Goal: Task Accomplishment & Management: Manage account settings

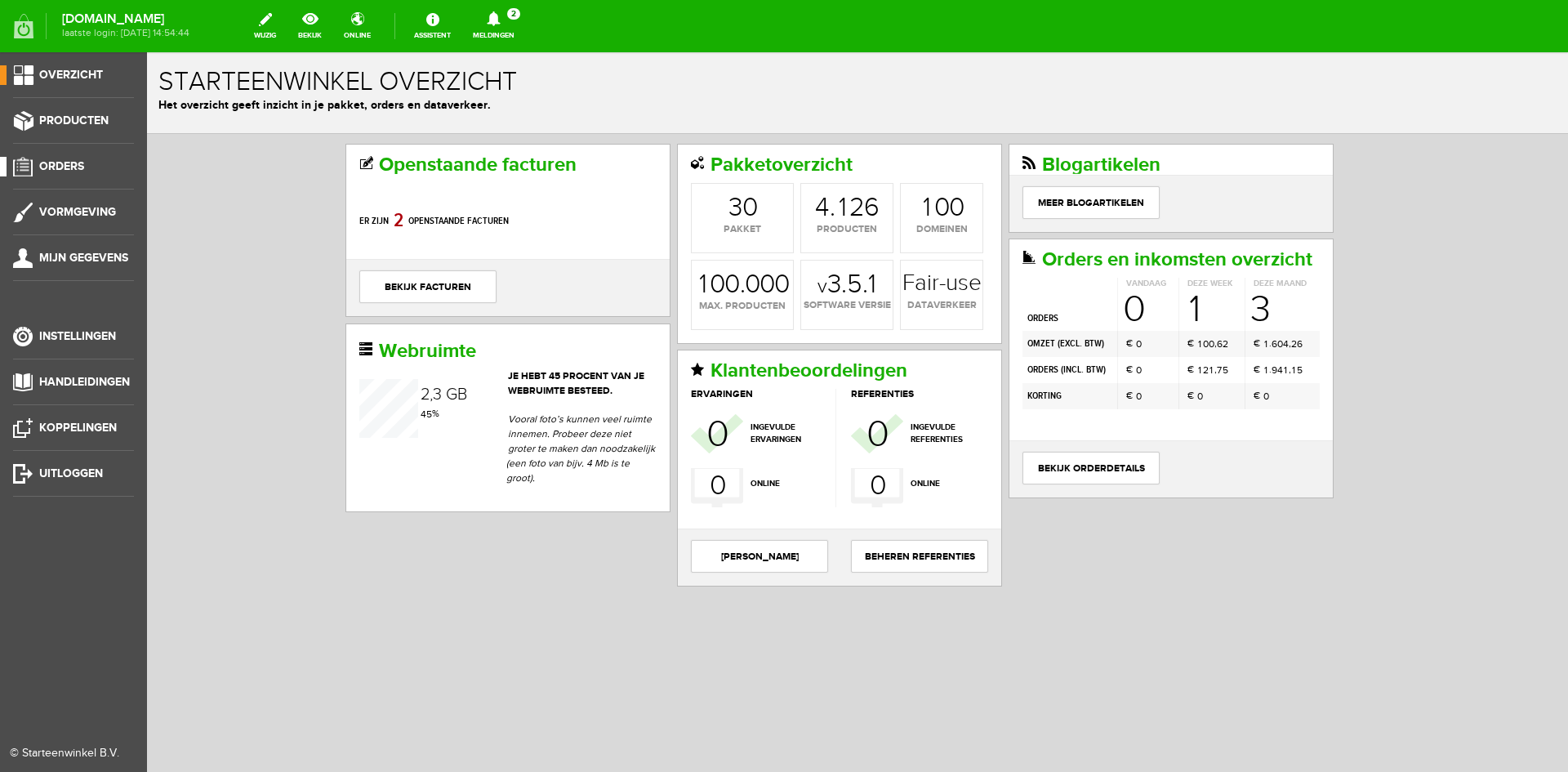
click at [57, 164] on span "Orders" at bounding box center [61, 166] width 45 height 14
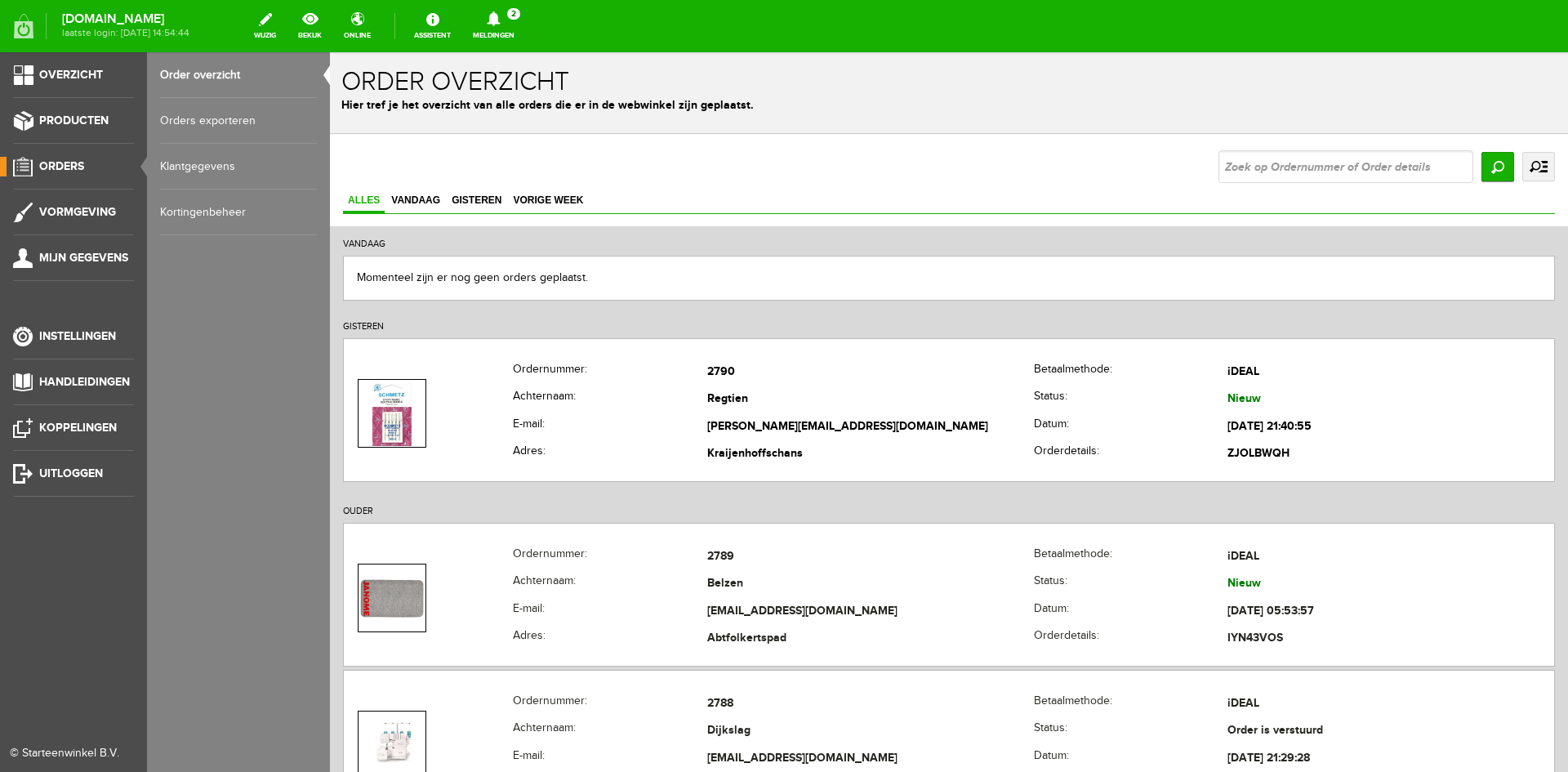
click at [189, 73] on link "Order overzicht" at bounding box center [239, 75] width 157 height 46
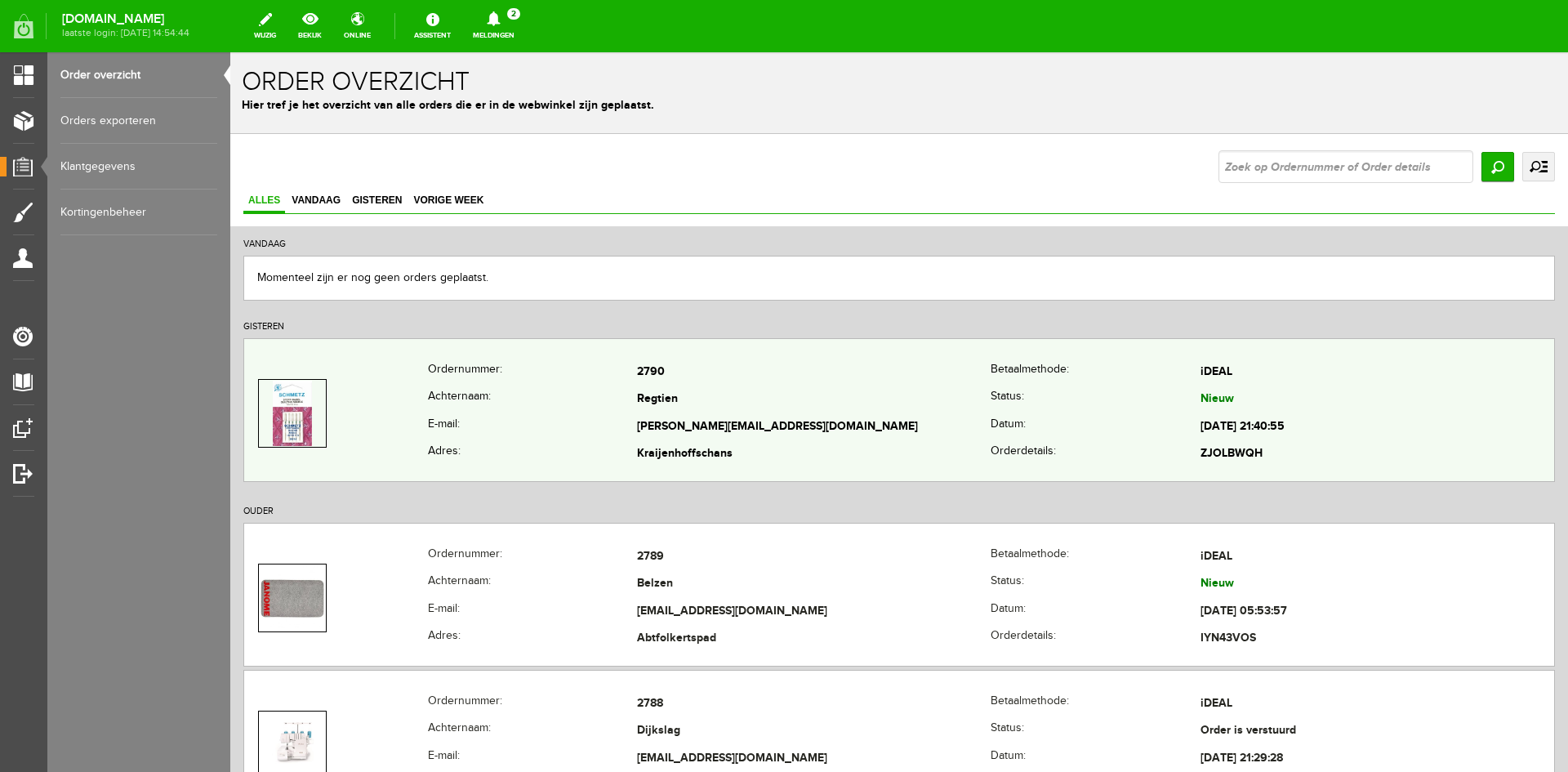
click at [898, 428] on td "[PERSON_NAME][EMAIL_ADDRESS][DOMAIN_NAME]" at bounding box center [813, 427] width 354 height 28
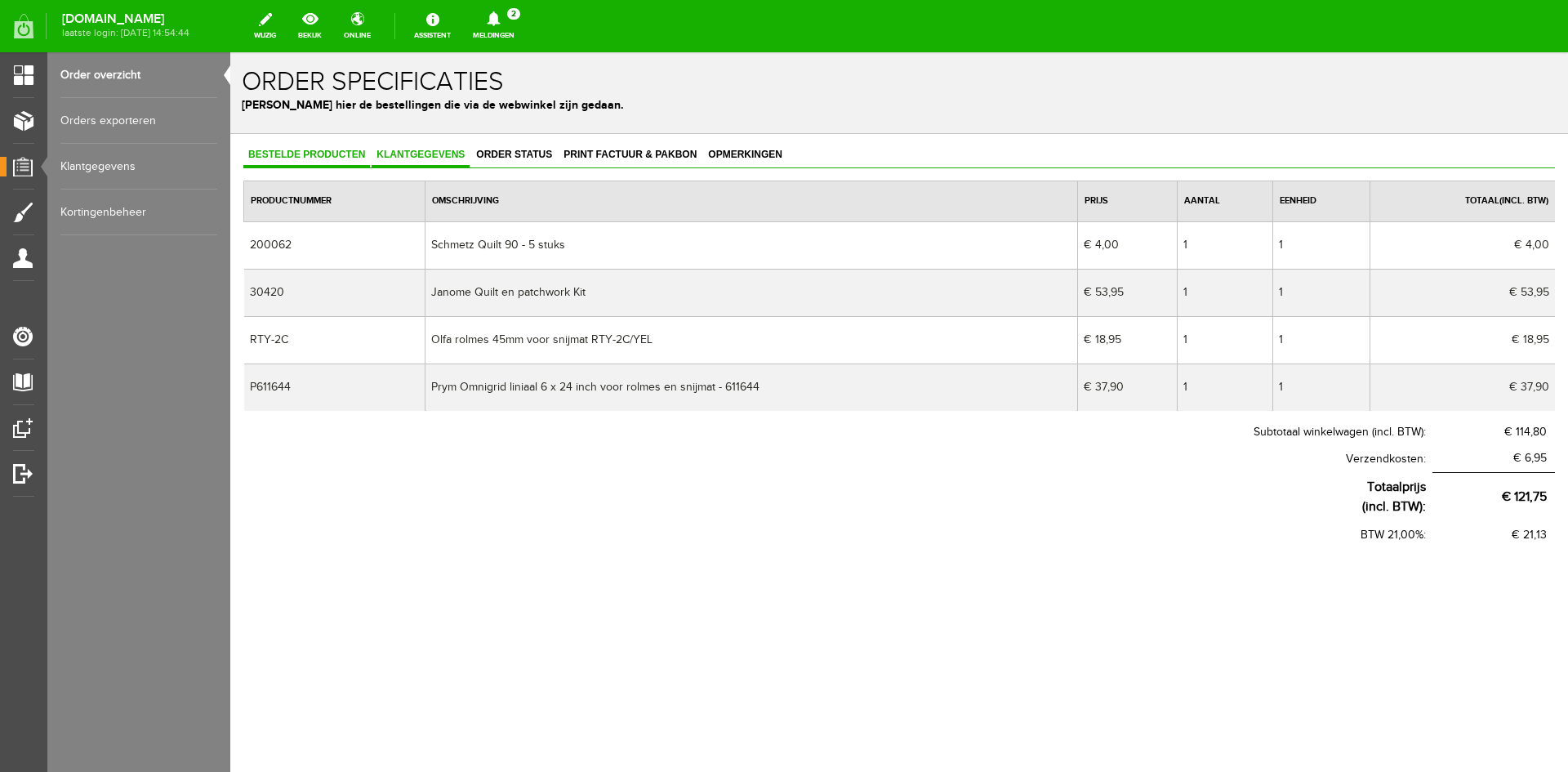
click at [420, 154] on span "Klantgegevens" at bounding box center [420, 155] width 98 height 12
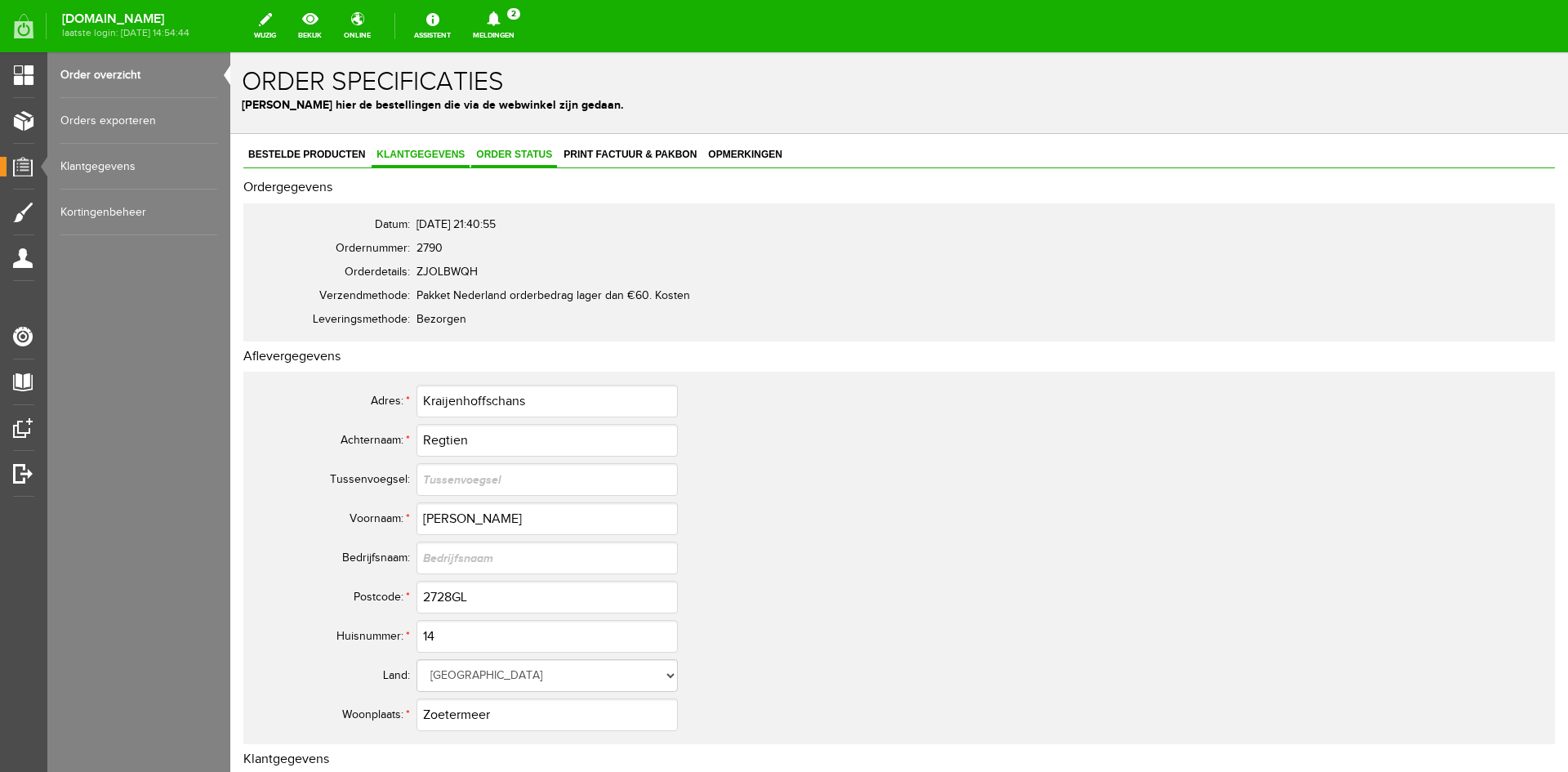
click at [515, 153] on span "Order status" at bounding box center [514, 155] width 86 height 12
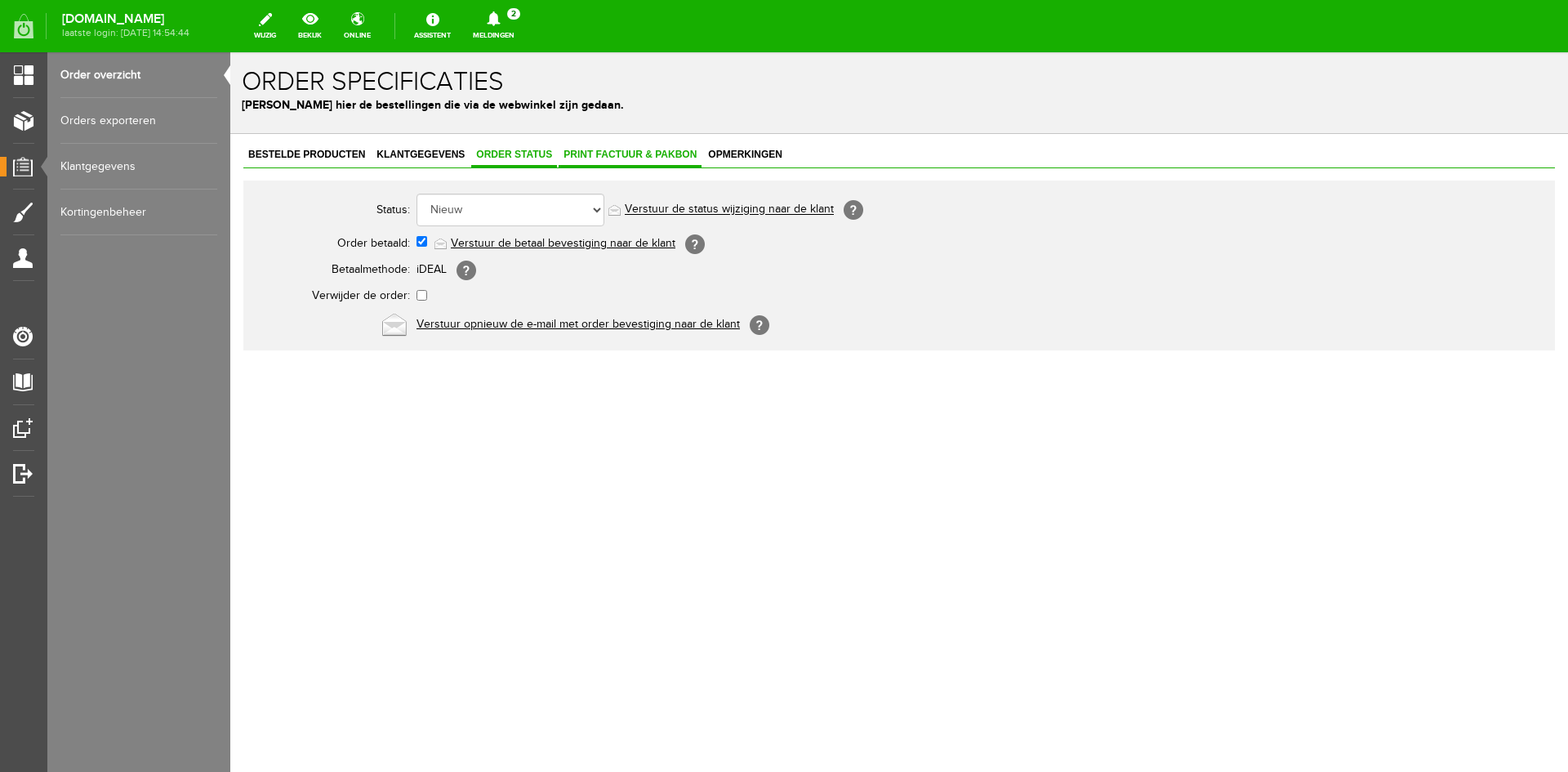
click at [613, 151] on span "Print factuur & pakbon" at bounding box center [630, 155] width 143 height 12
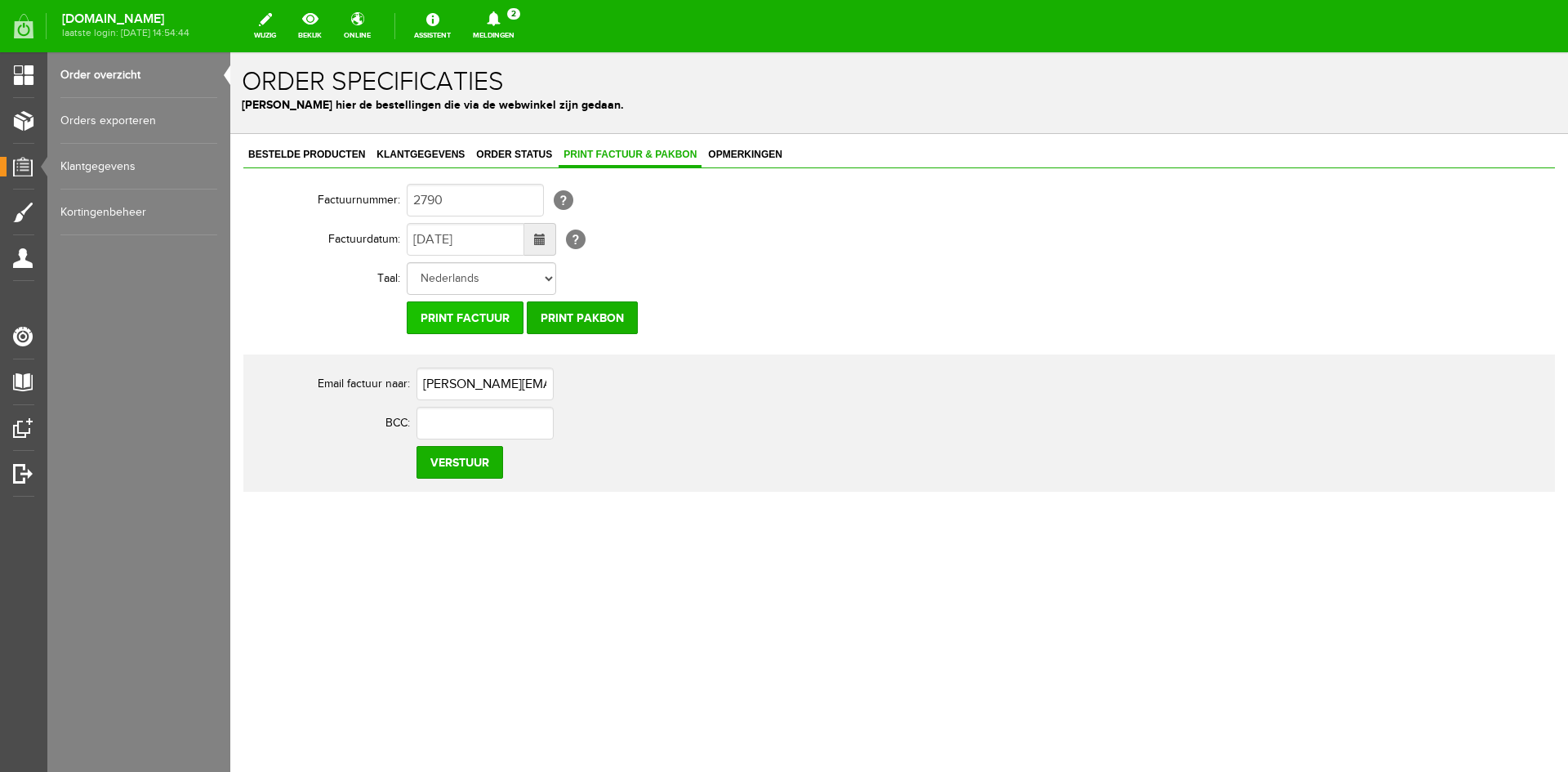
click at [468, 312] on input "Print factuur" at bounding box center [465, 318] width 117 height 33
click at [461, 313] on input "Print factuur" at bounding box center [465, 318] width 117 height 33
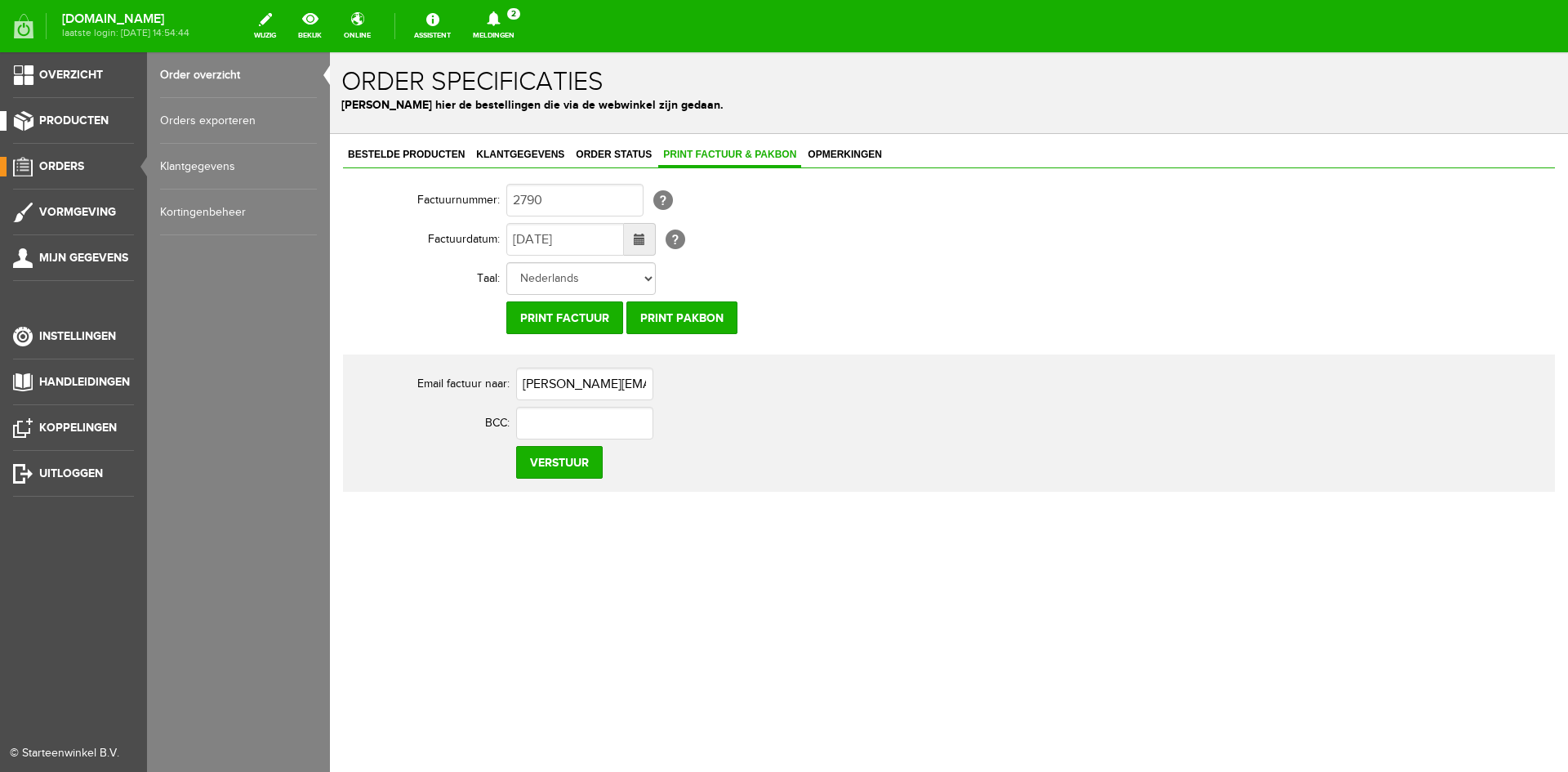
click at [74, 119] on span "Producten" at bounding box center [73, 120] width 69 height 14
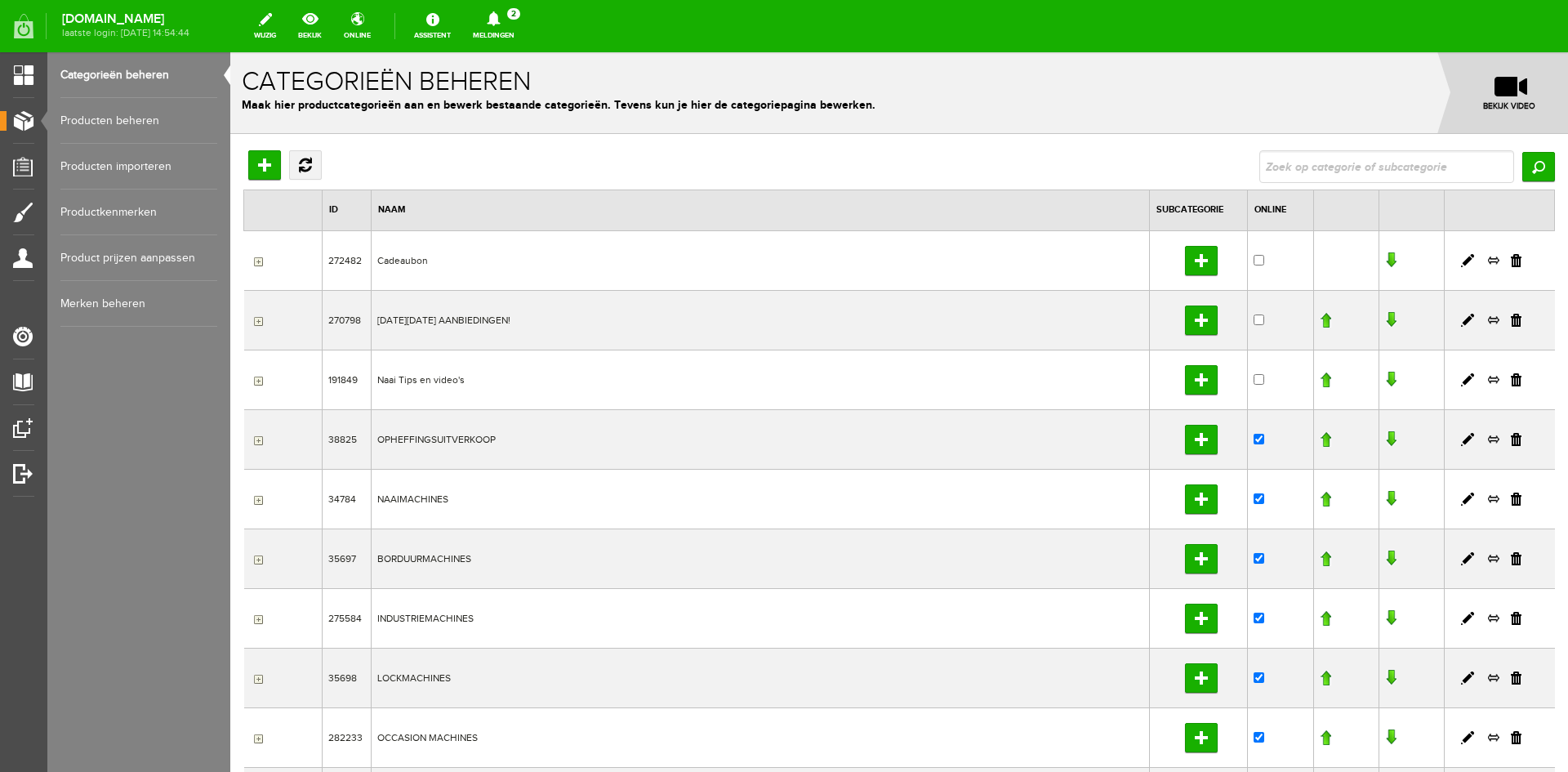
click at [112, 117] on link "Producten beheren" at bounding box center [139, 121] width 157 height 46
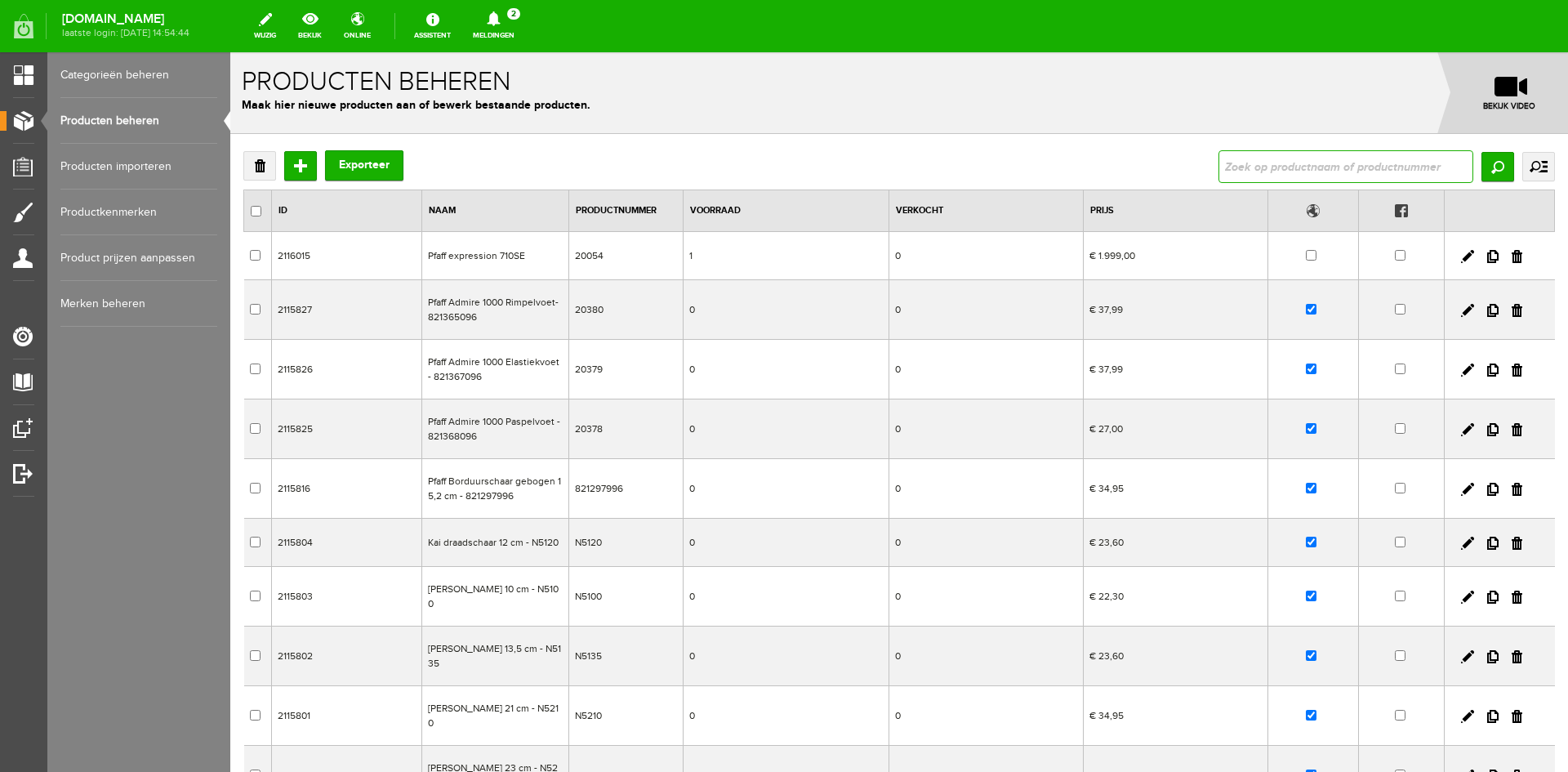
click at [1223, 171] on input "text" at bounding box center [1346, 166] width 255 height 33
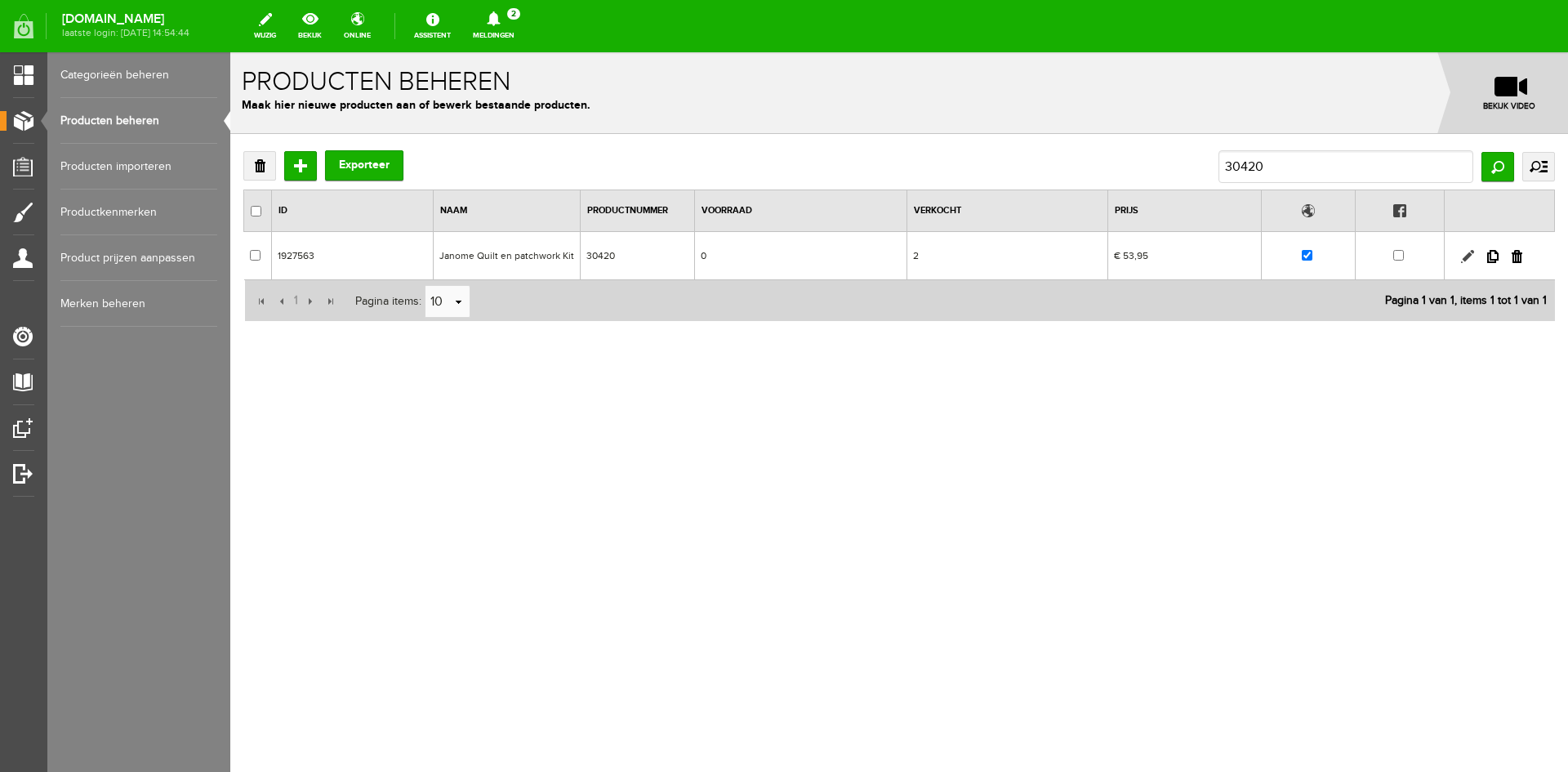
click at [1469, 253] on link at bounding box center [1467, 256] width 13 height 13
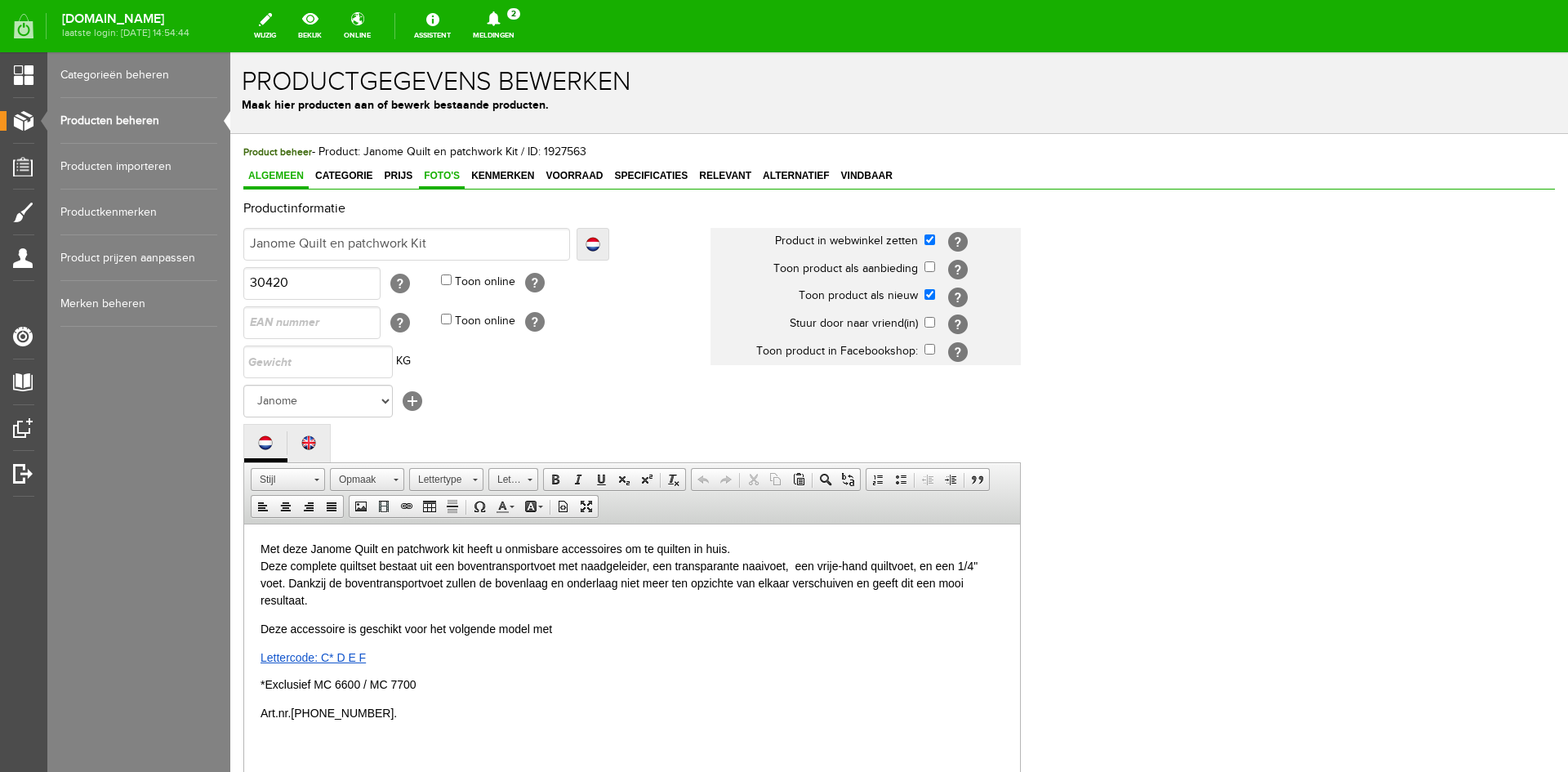
click at [432, 167] on link "Foto's" at bounding box center [442, 177] width 46 height 24
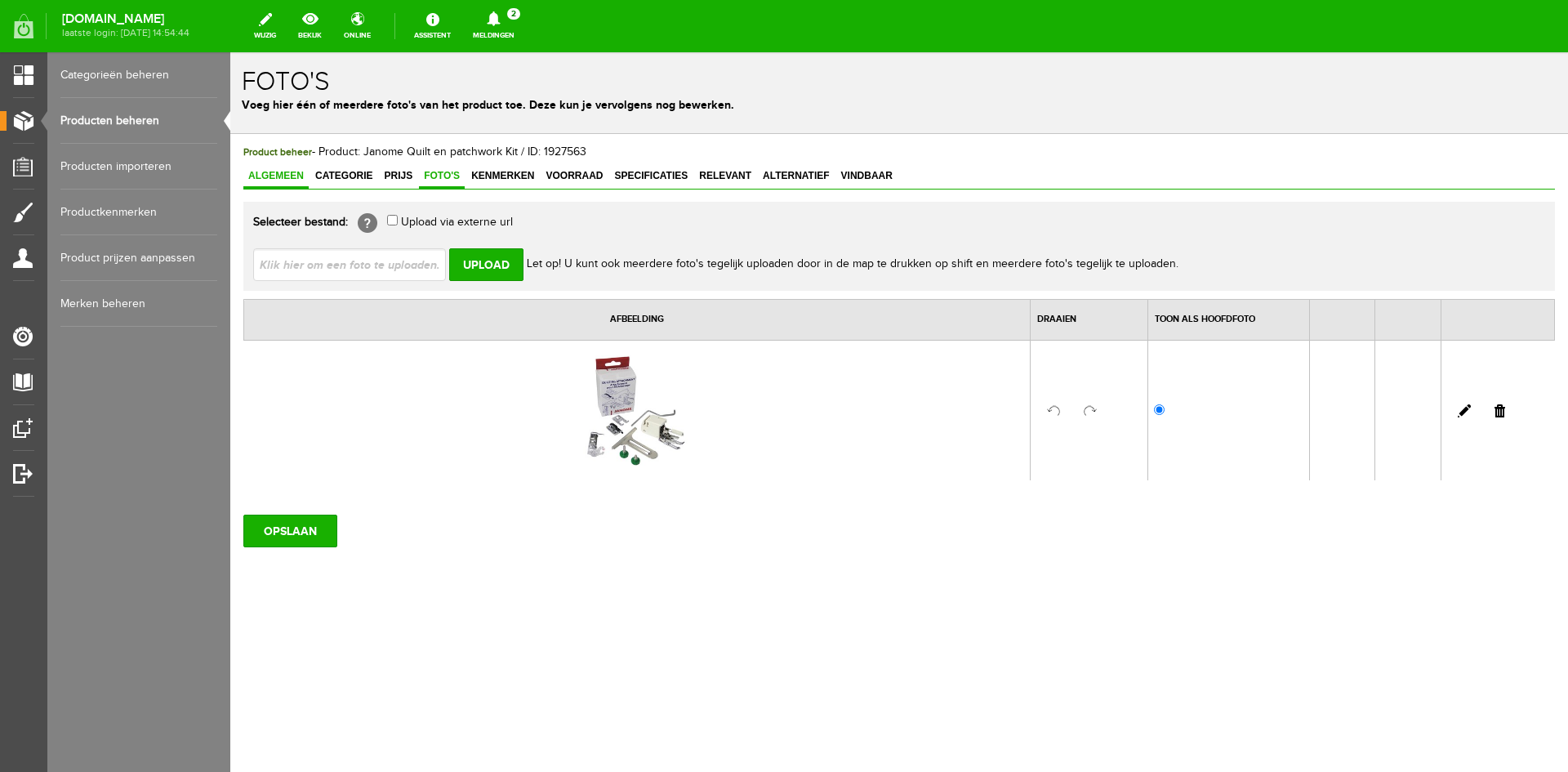
click at [263, 172] on span "Algemeen" at bounding box center [275, 176] width 65 height 12
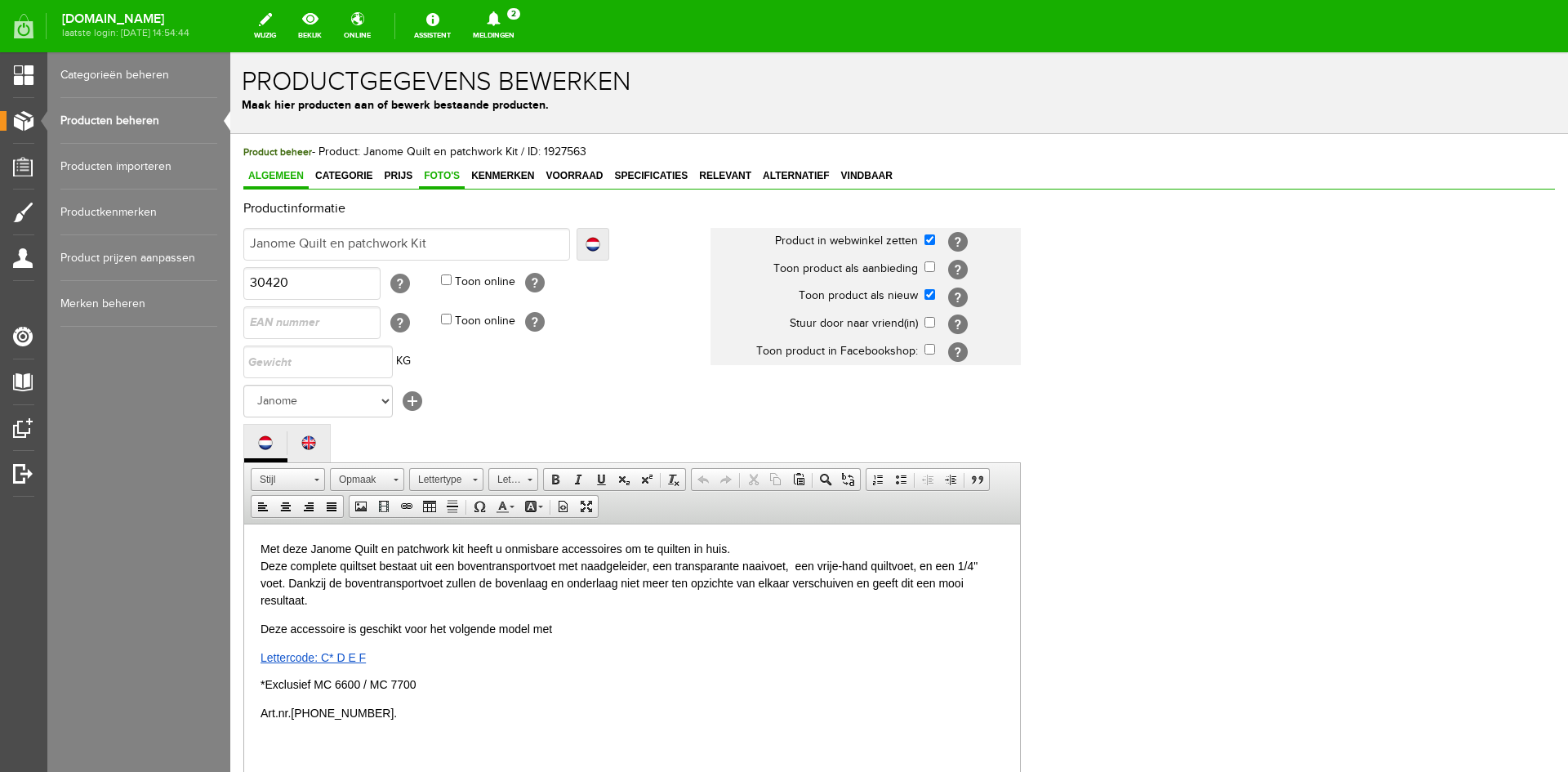
click at [442, 179] on span "Foto's" at bounding box center [442, 176] width 46 height 12
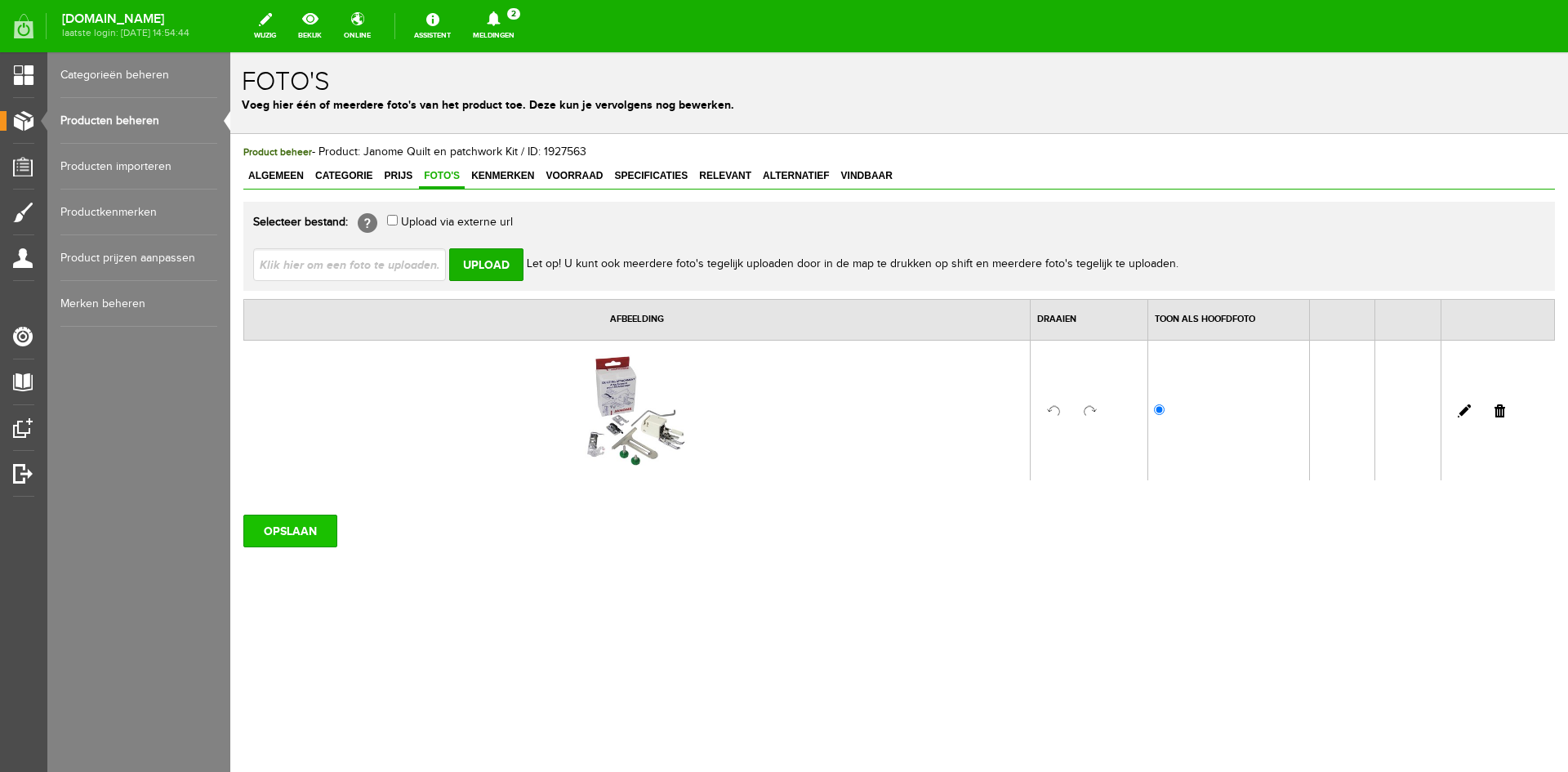
click at [299, 524] on input "OPSLAAN" at bounding box center [290, 530] width 94 height 33
click at [291, 170] on span "Algemeen" at bounding box center [275, 176] width 65 height 12
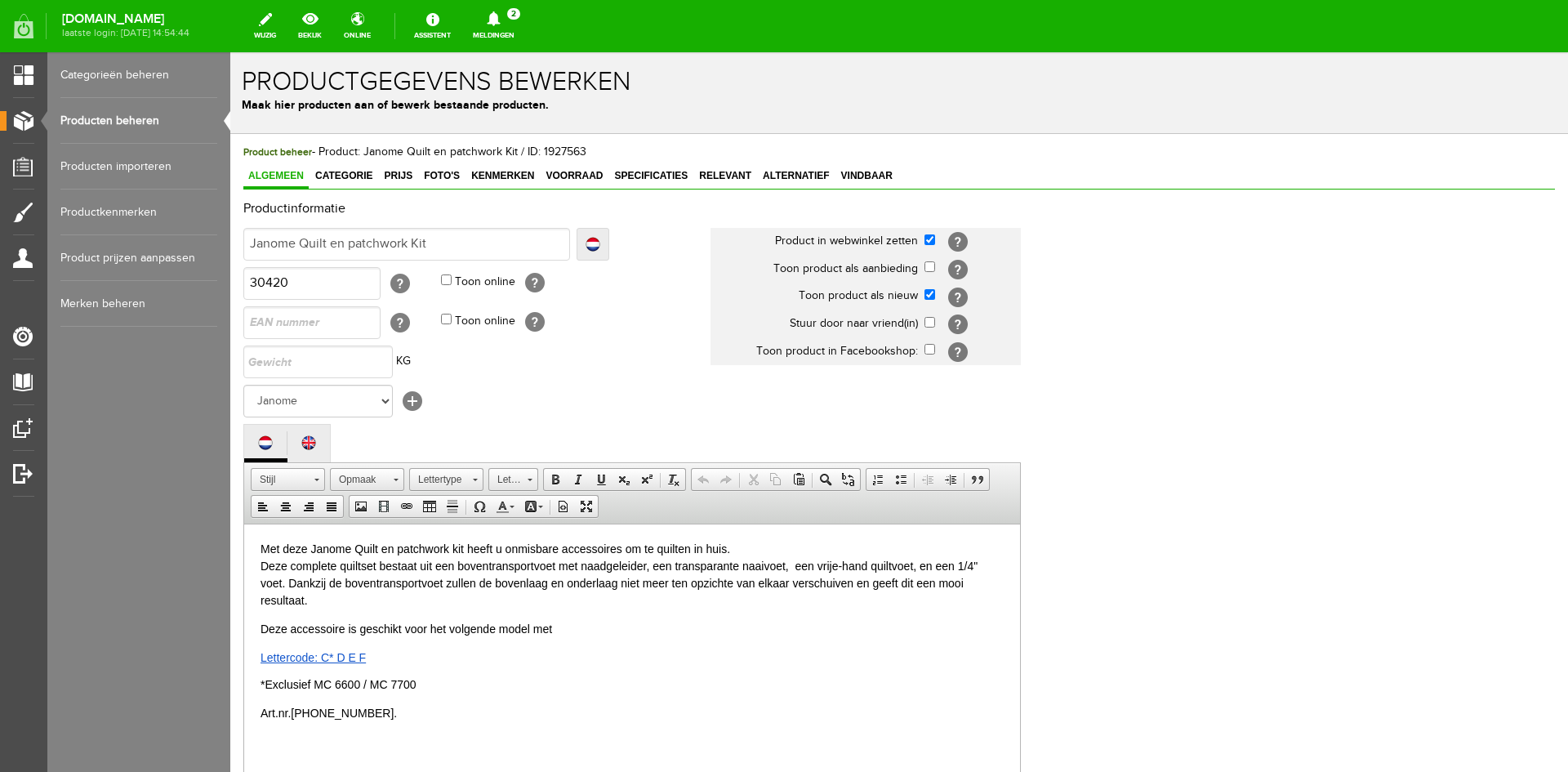
click at [133, 114] on link "Producten beheren" at bounding box center [139, 121] width 157 height 46
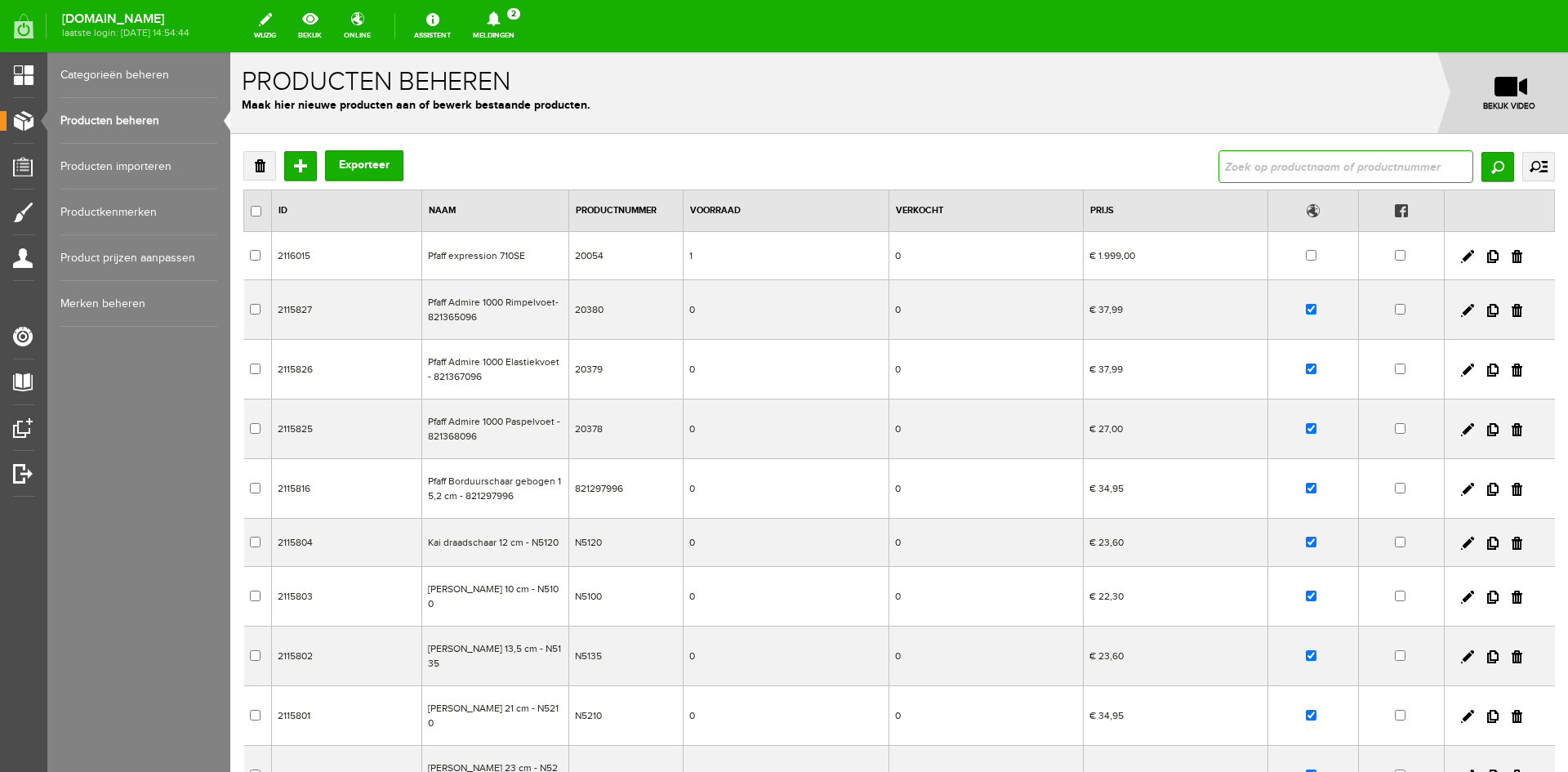
click at [1240, 173] on input "text" at bounding box center [1346, 166] width 255 height 33
type input "quilting"
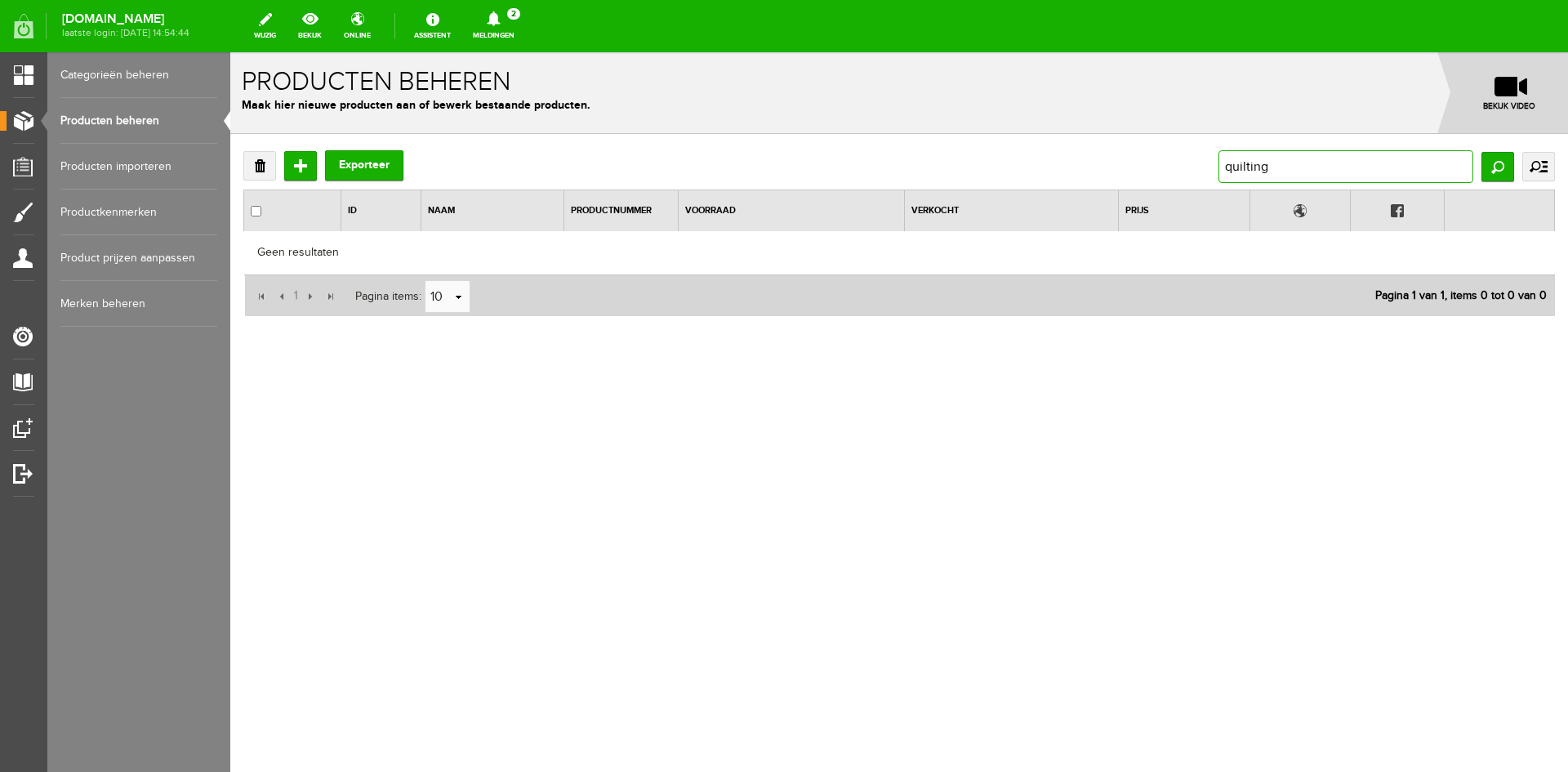
drag, startPoint x: 1286, startPoint y: 172, endPoint x: 1218, endPoint y: 171, distance: 68.0
click at [1218, 171] on div "Verwijderen Toevoegen Exporteer quilting Zoeken uitgebreid zoeken Categorie Cad…" at bounding box center [898, 166] width 1311 height 33
type input "30420"
click at [1493, 174] on input "Zoeken" at bounding box center [1498, 166] width 33 height 30
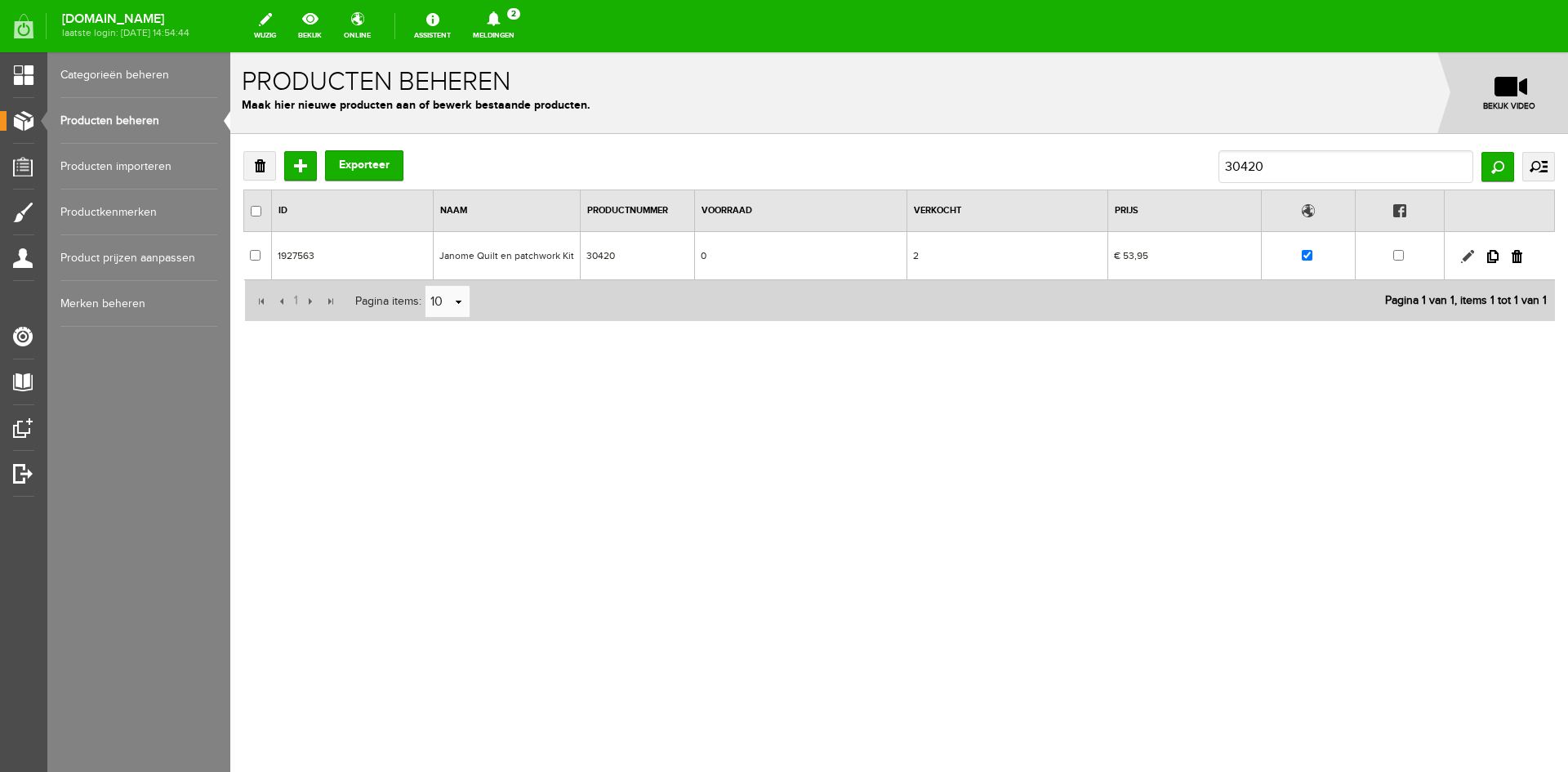
click at [1466, 255] on link at bounding box center [1467, 256] width 13 height 13
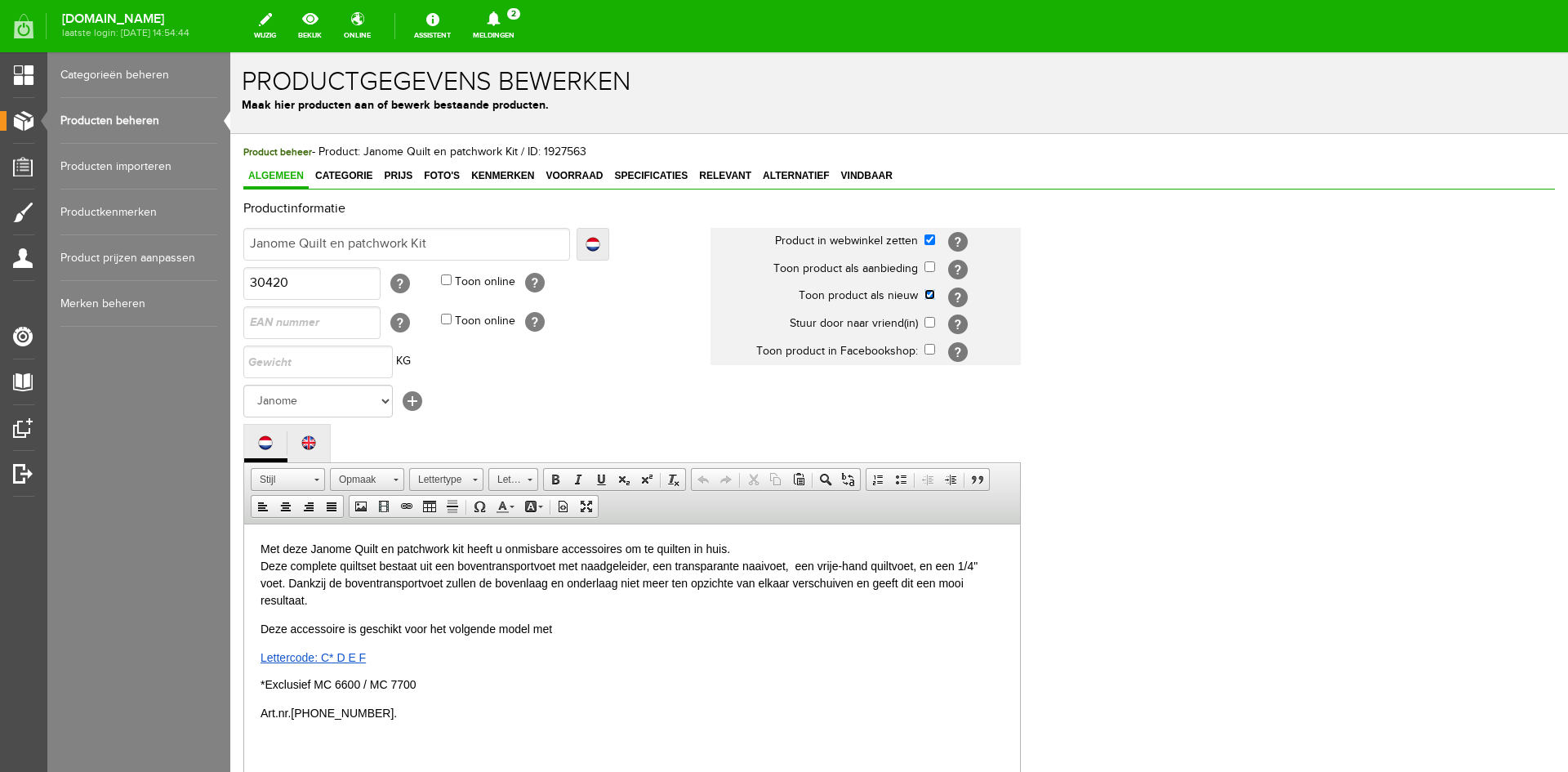
click at [926, 298] on input "checkbox" at bounding box center [930, 294] width 11 height 11
checkbox input "false"
click at [567, 178] on span "Voorraad" at bounding box center [573, 176] width 67 height 12
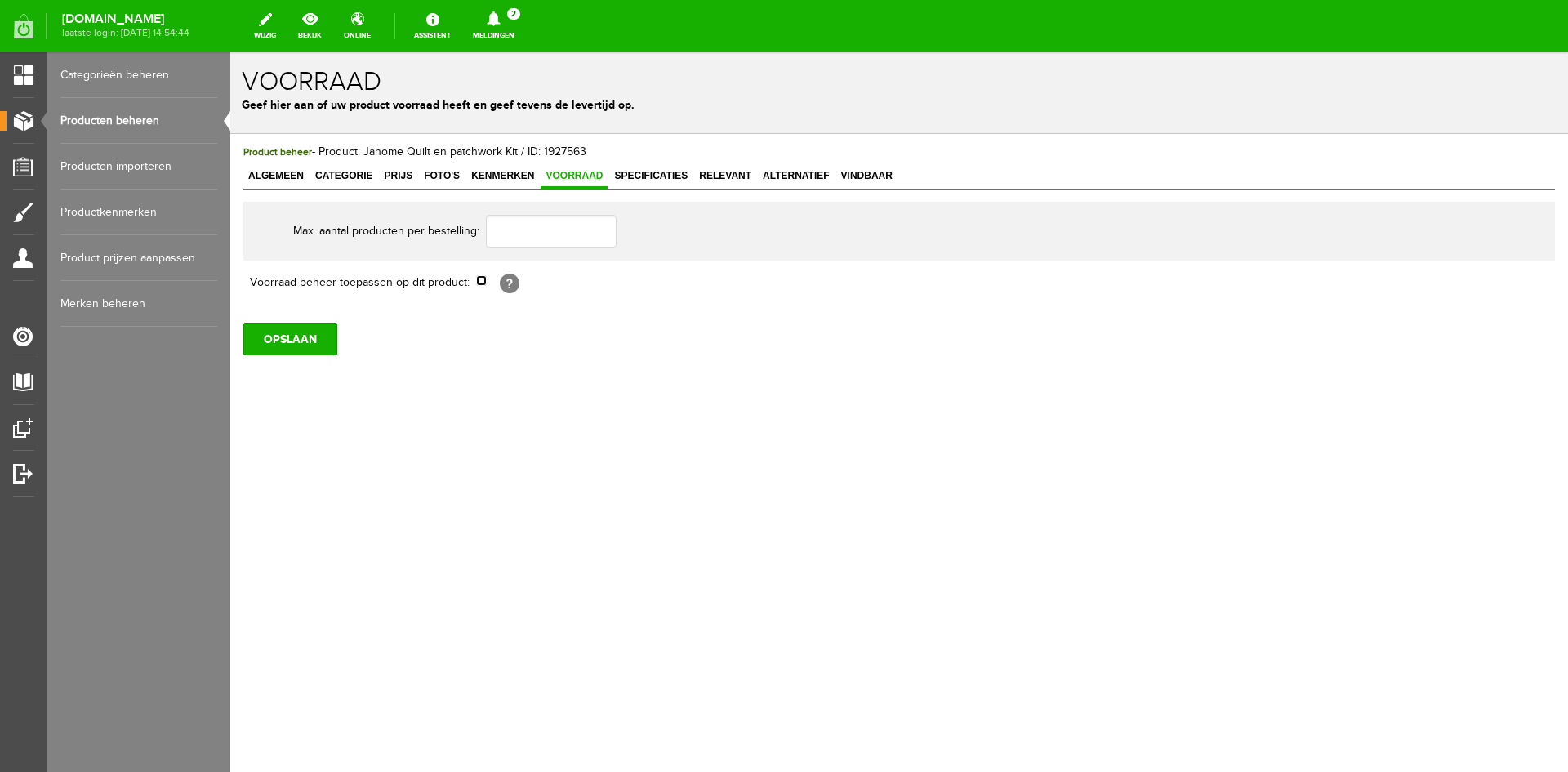
click at [484, 284] on input "checkbox" at bounding box center [481, 280] width 11 height 11
checkbox input "true"
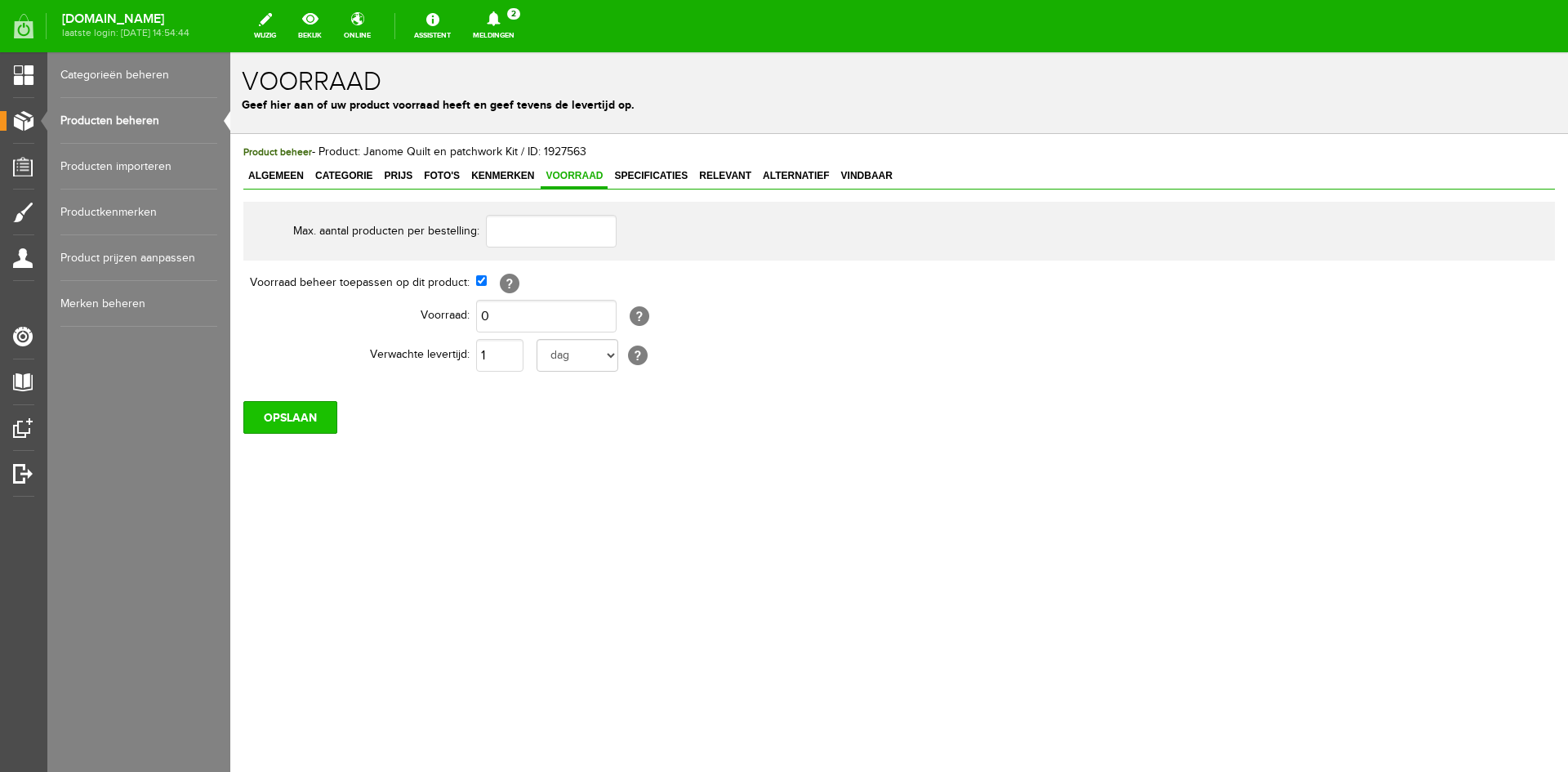
click at [305, 419] on input "OPSLAAN" at bounding box center [290, 417] width 94 height 33
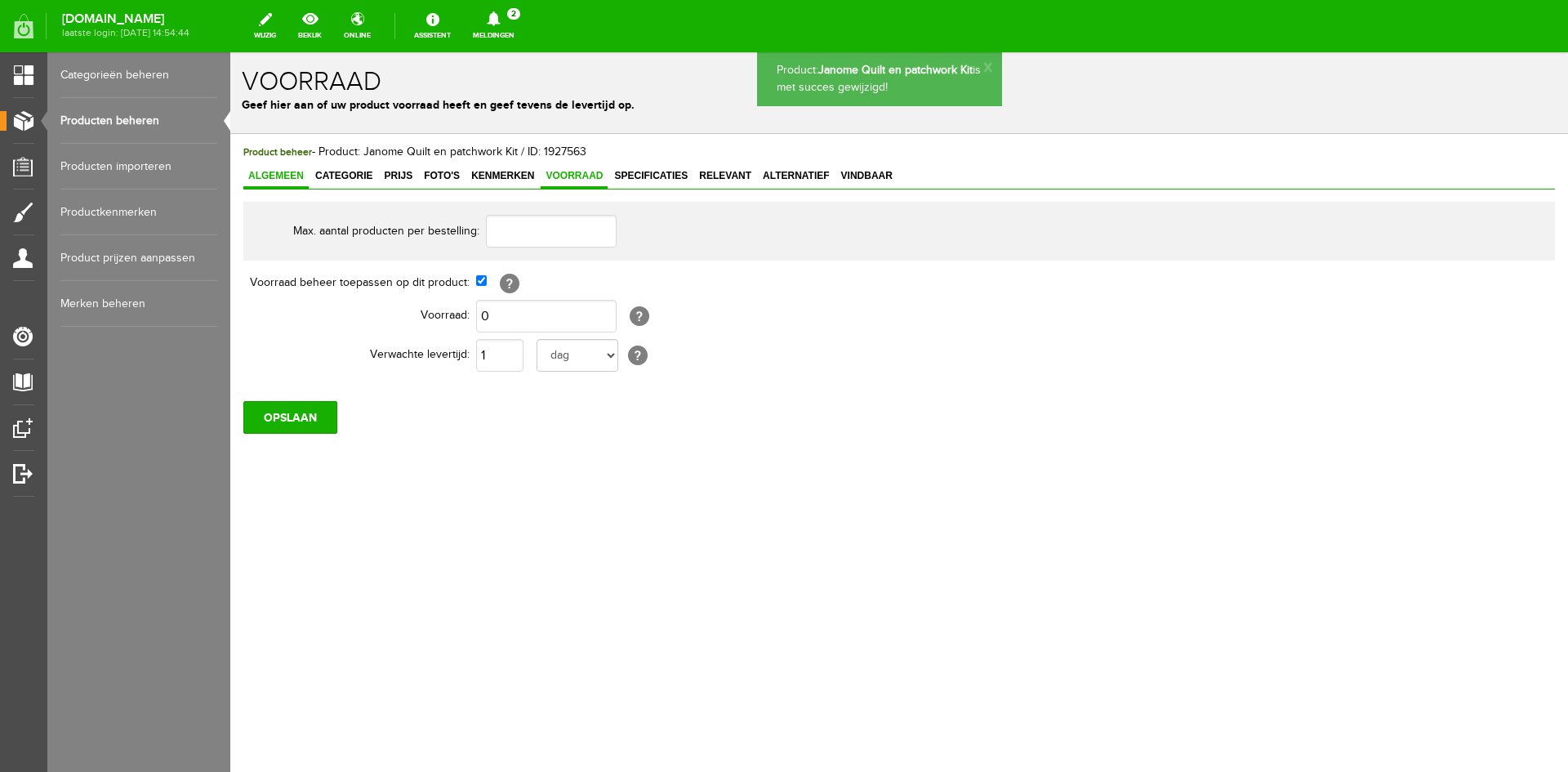
click at [279, 175] on span "Algemeen" at bounding box center [275, 176] width 65 height 12
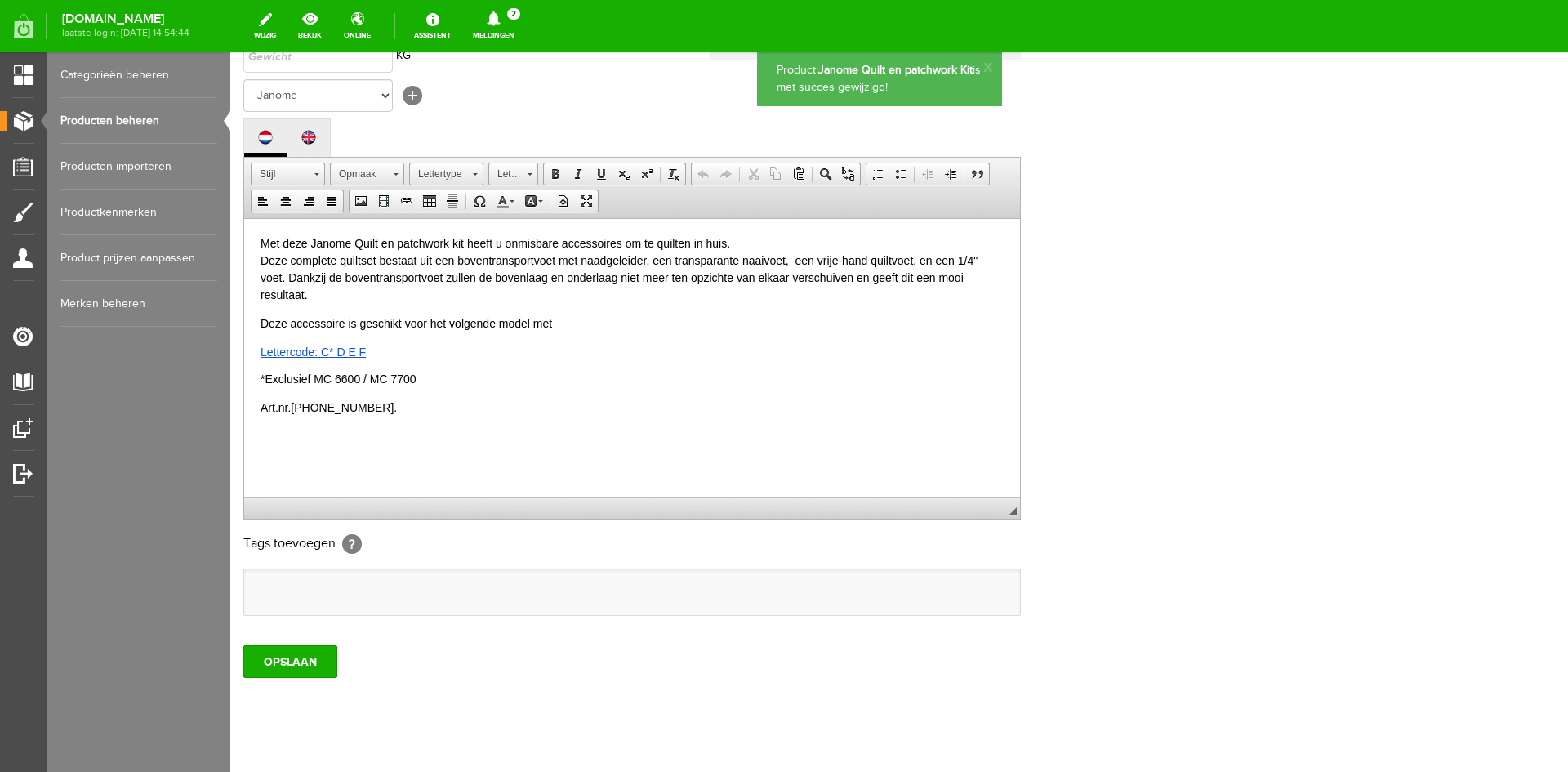
scroll to position [333, 0]
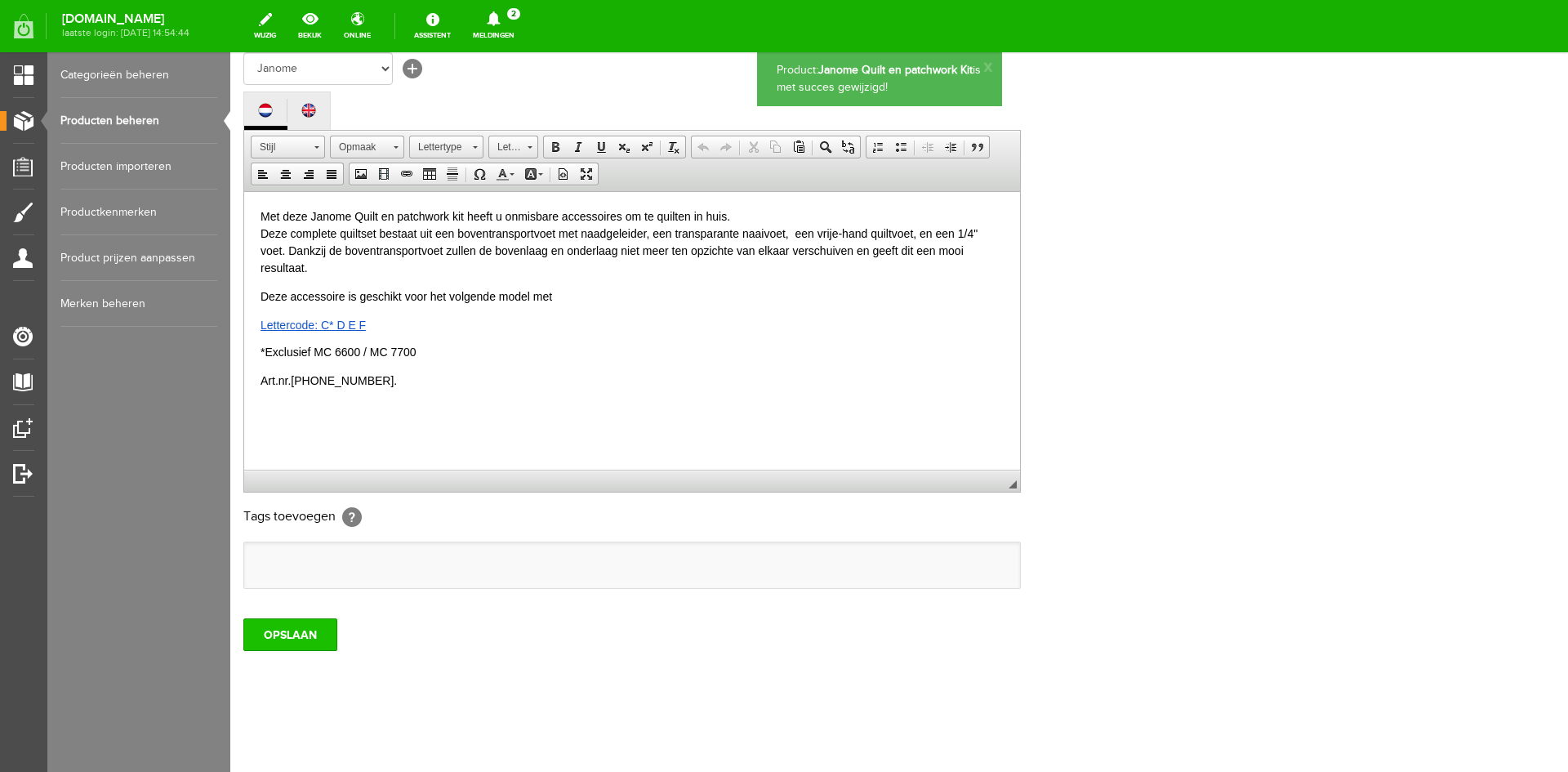
click at [301, 637] on input "OPSLAAN" at bounding box center [290, 634] width 94 height 33
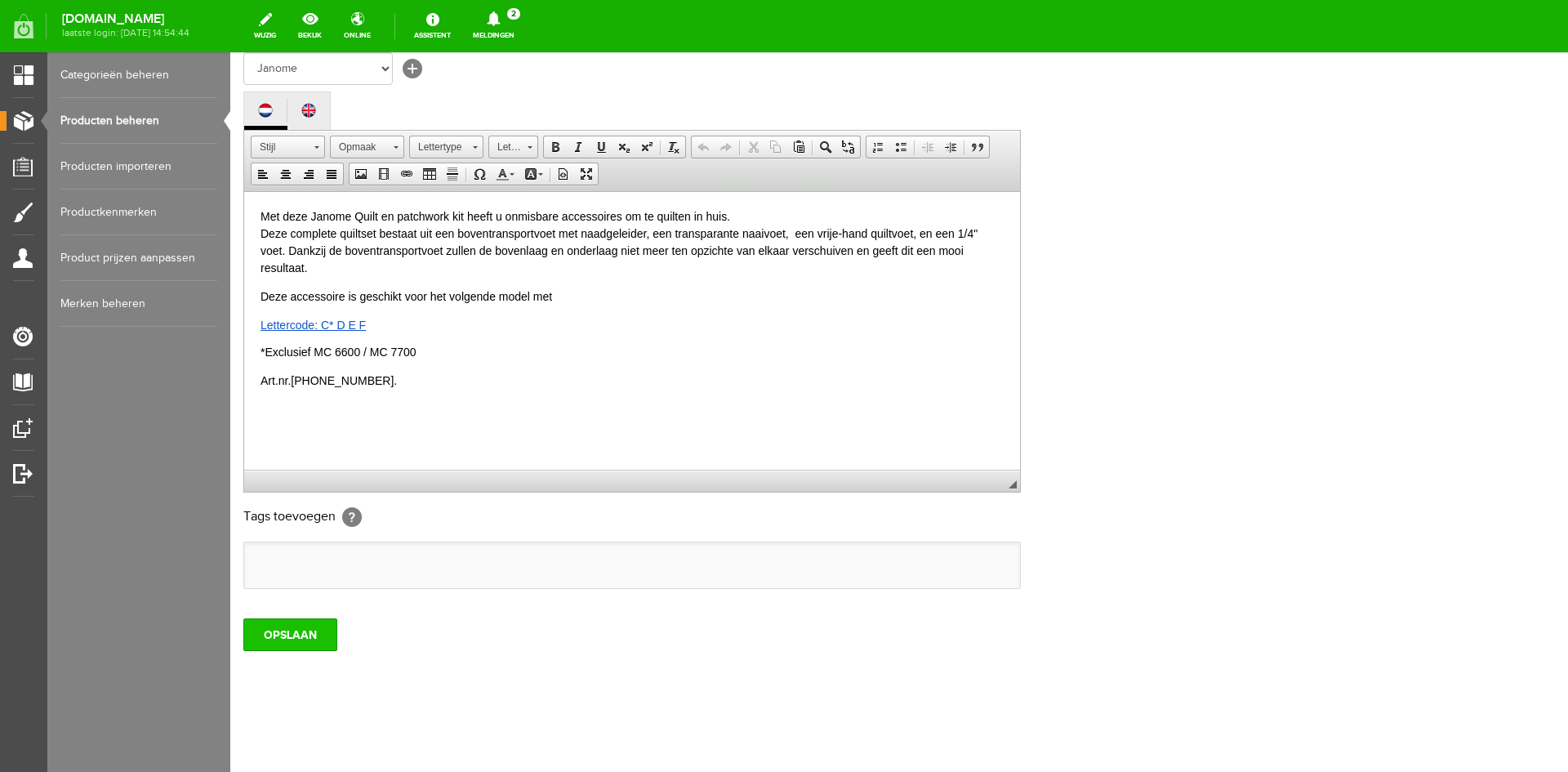
click at [275, 644] on input "OPSLAAN" at bounding box center [290, 634] width 94 height 33
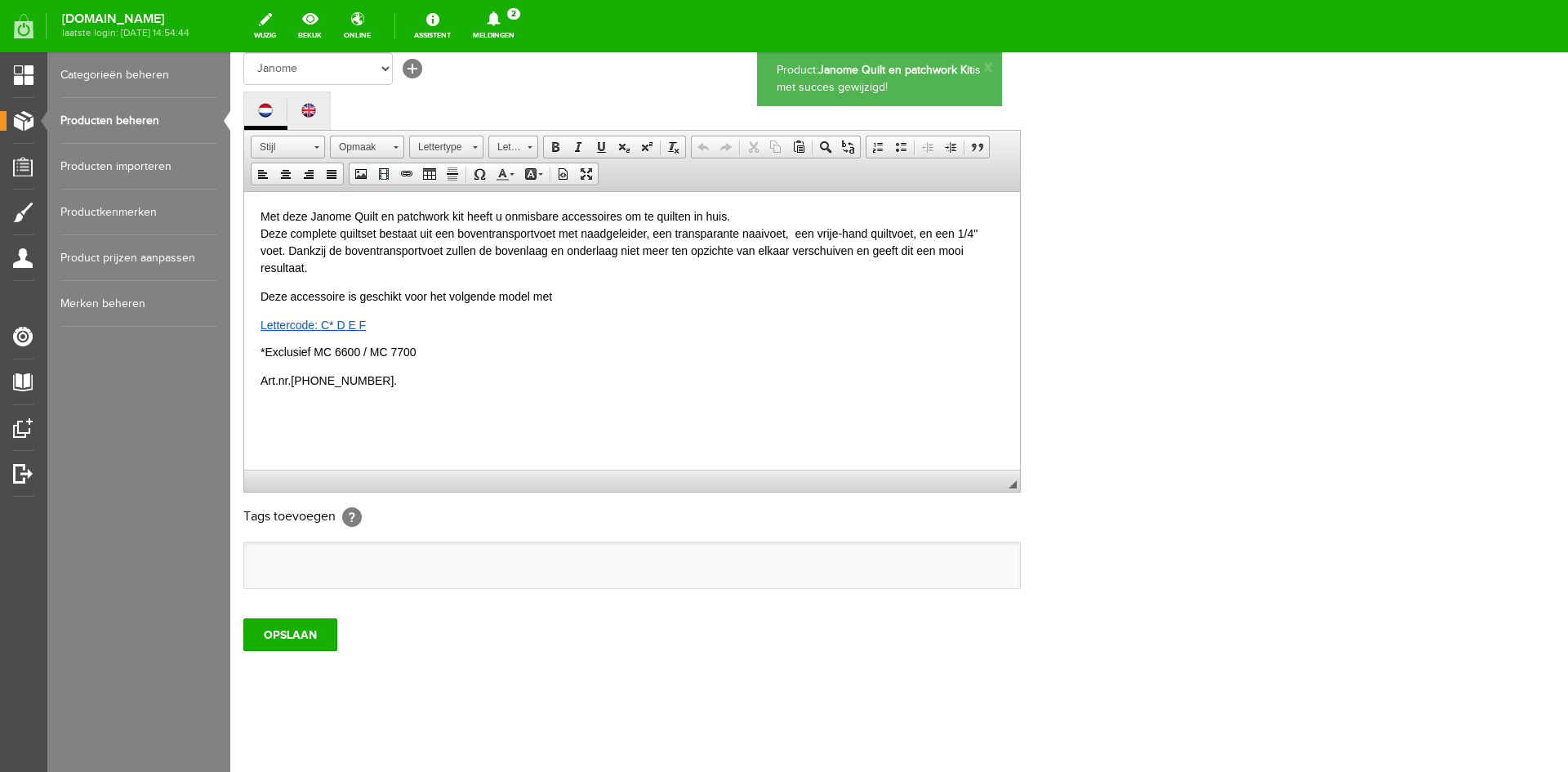
scroll to position [0, 0]
click at [103, 112] on link "Producten beheren" at bounding box center [139, 121] width 157 height 46
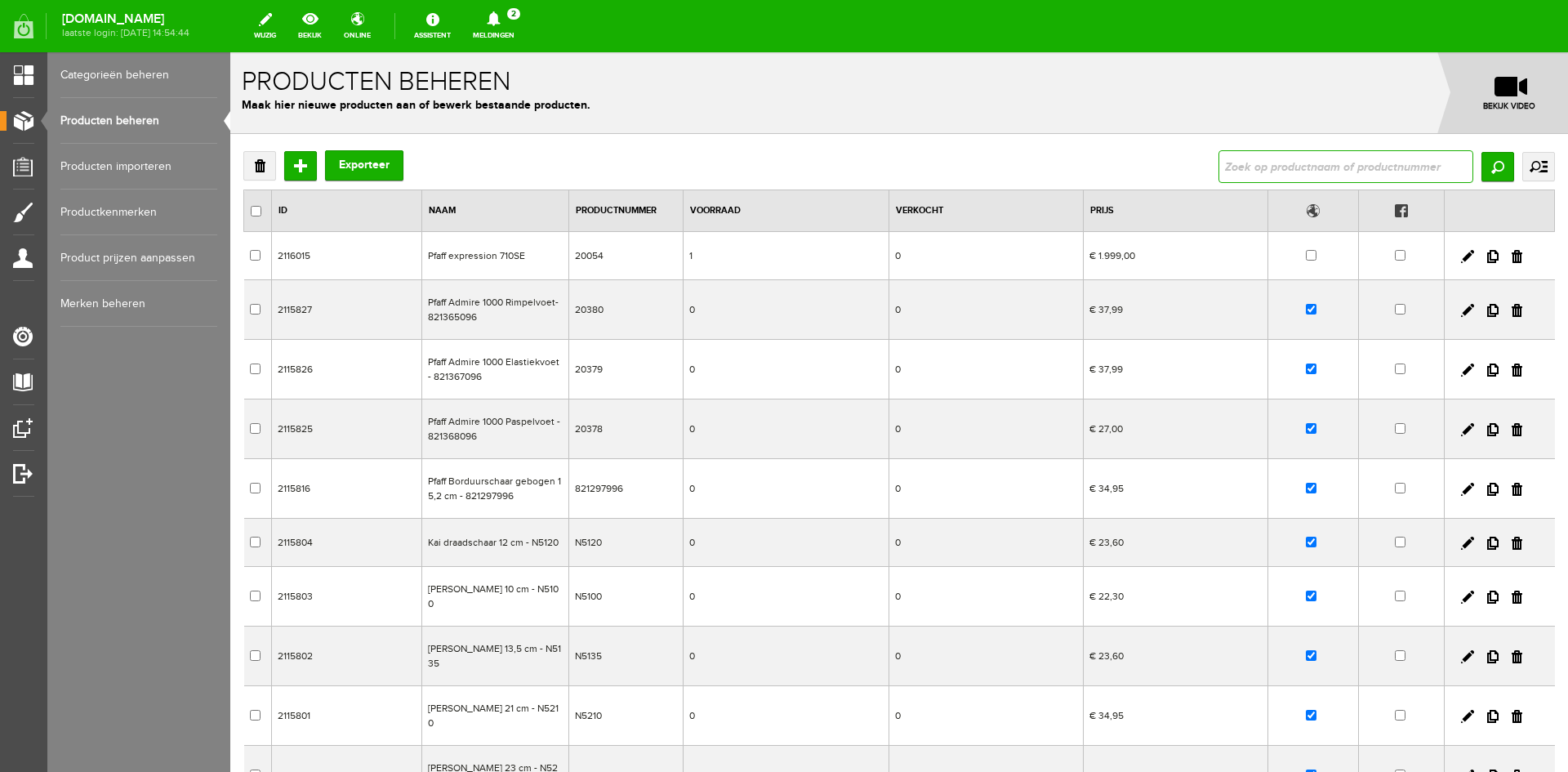
click at [1223, 164] on input "text" at bounding box center [1346, 166] width 255 height 33
type input "kniestukken jeans"
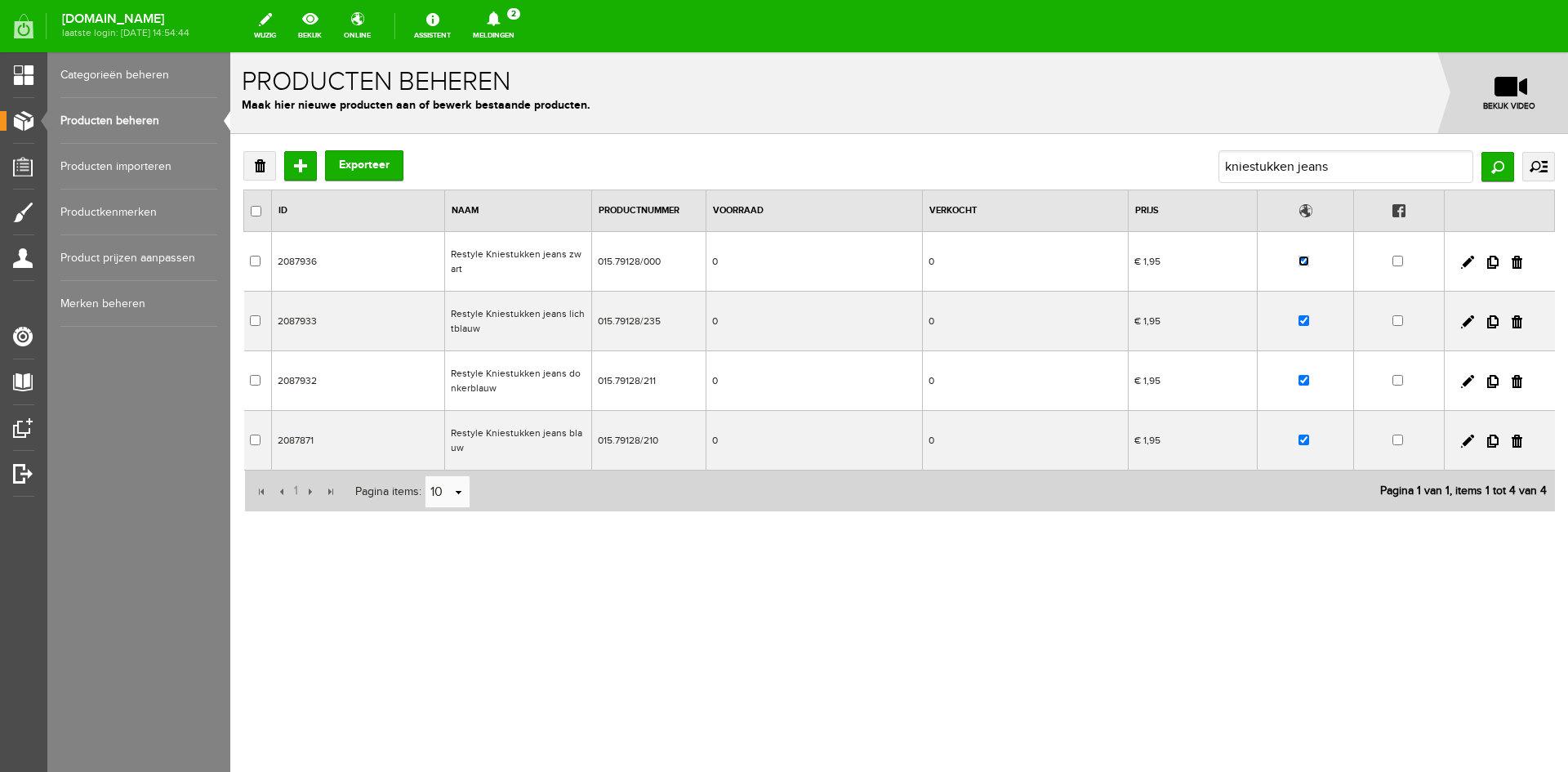
click at [1302, 262] on input "checkbox" at bounding box center [1304, 261] width 11 height 11
checkbox input "false"
click at [1354, 169] on input "kniestukken jeans" at bounding box center [1346, 166] width 255 height 33
drag, startPoint x: 1321, startPoint y: 167, endPoint x: 1212, endPoint y: 168, distance: 109.0
click at [1212, 168] on div "Verwijderen Toevoegen Exporteer kniestukken jeans Zoeken uitgebreid zoeken Cate…" at bounding box center [898, 166] width 1311 height 33
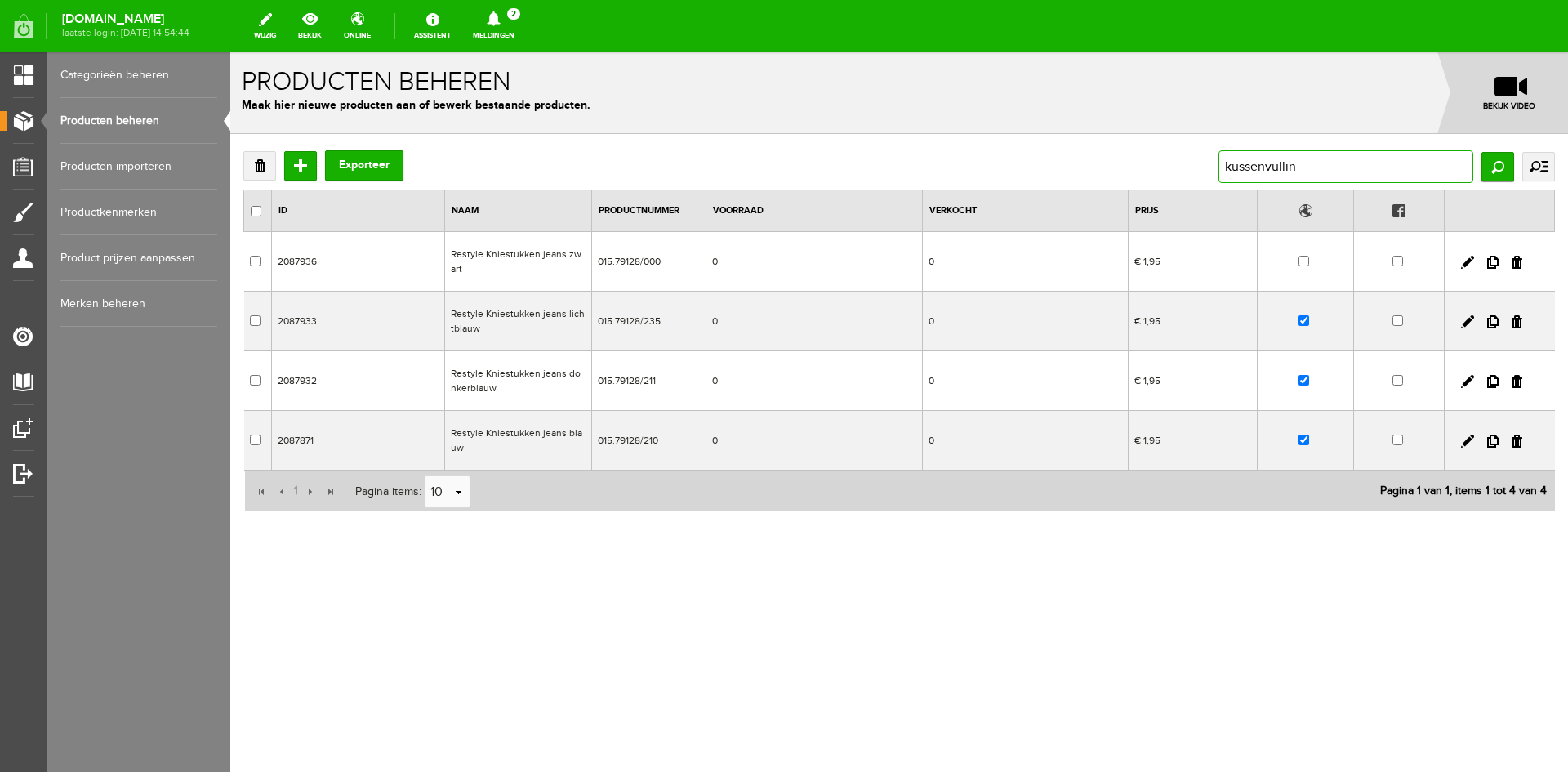
type input "kussenvulling"
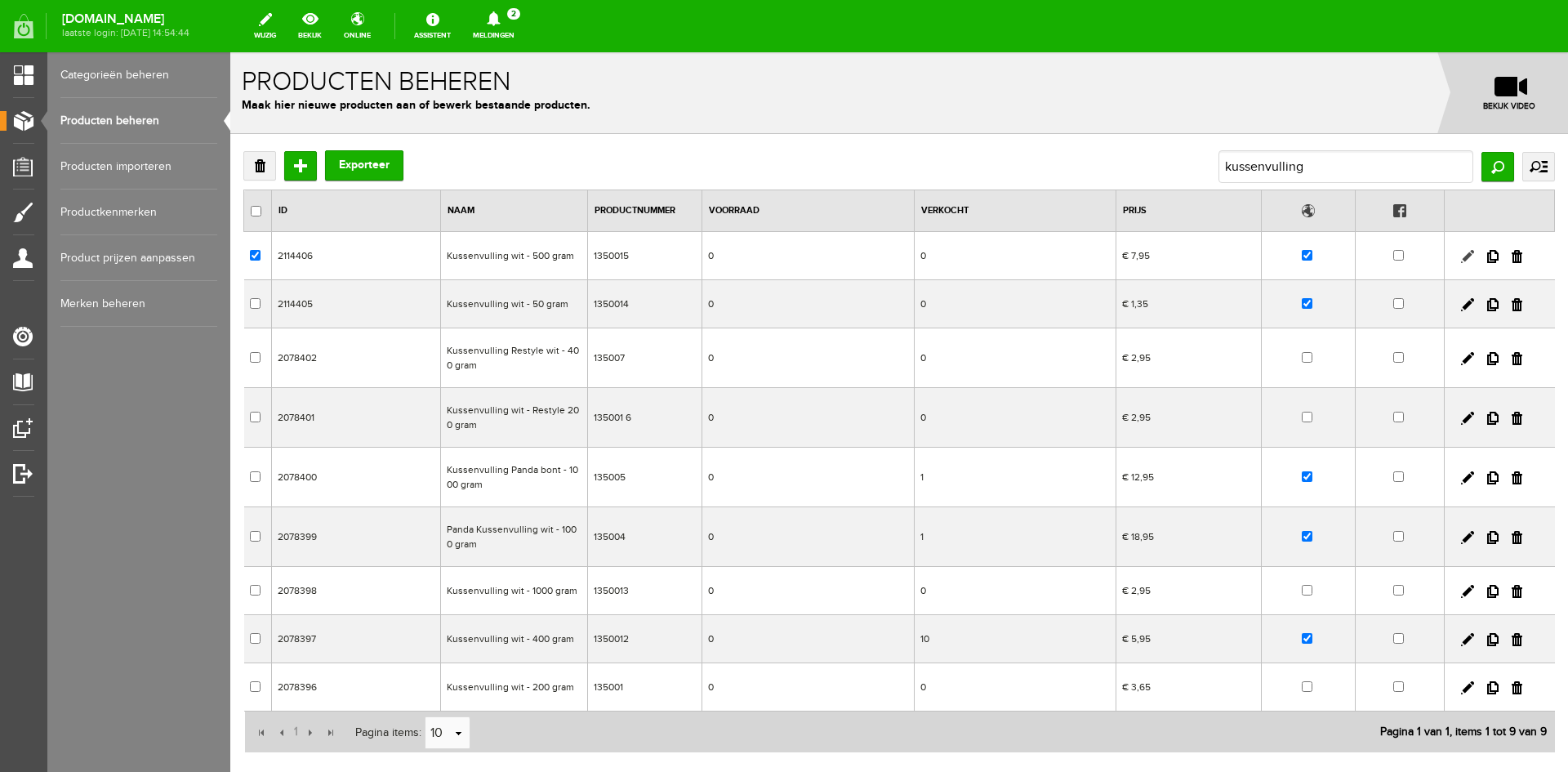
click at [1461, 256] on link at bounding box center [1467, 256] width 13 height 13
checkbox input "true"
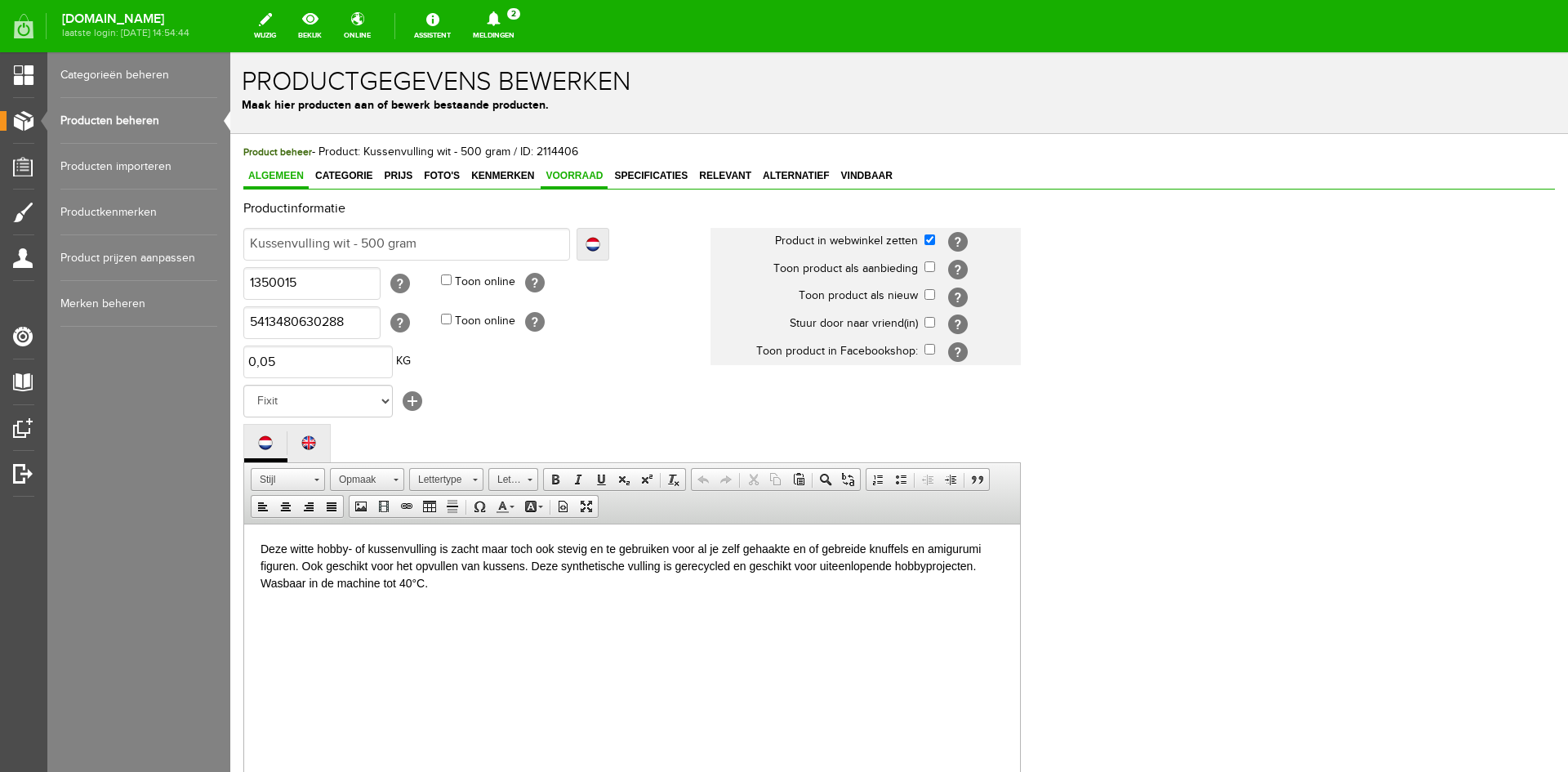
click at [578, 173] on span "Voorraad" at bounding box center [573, 176] width 67 height 12
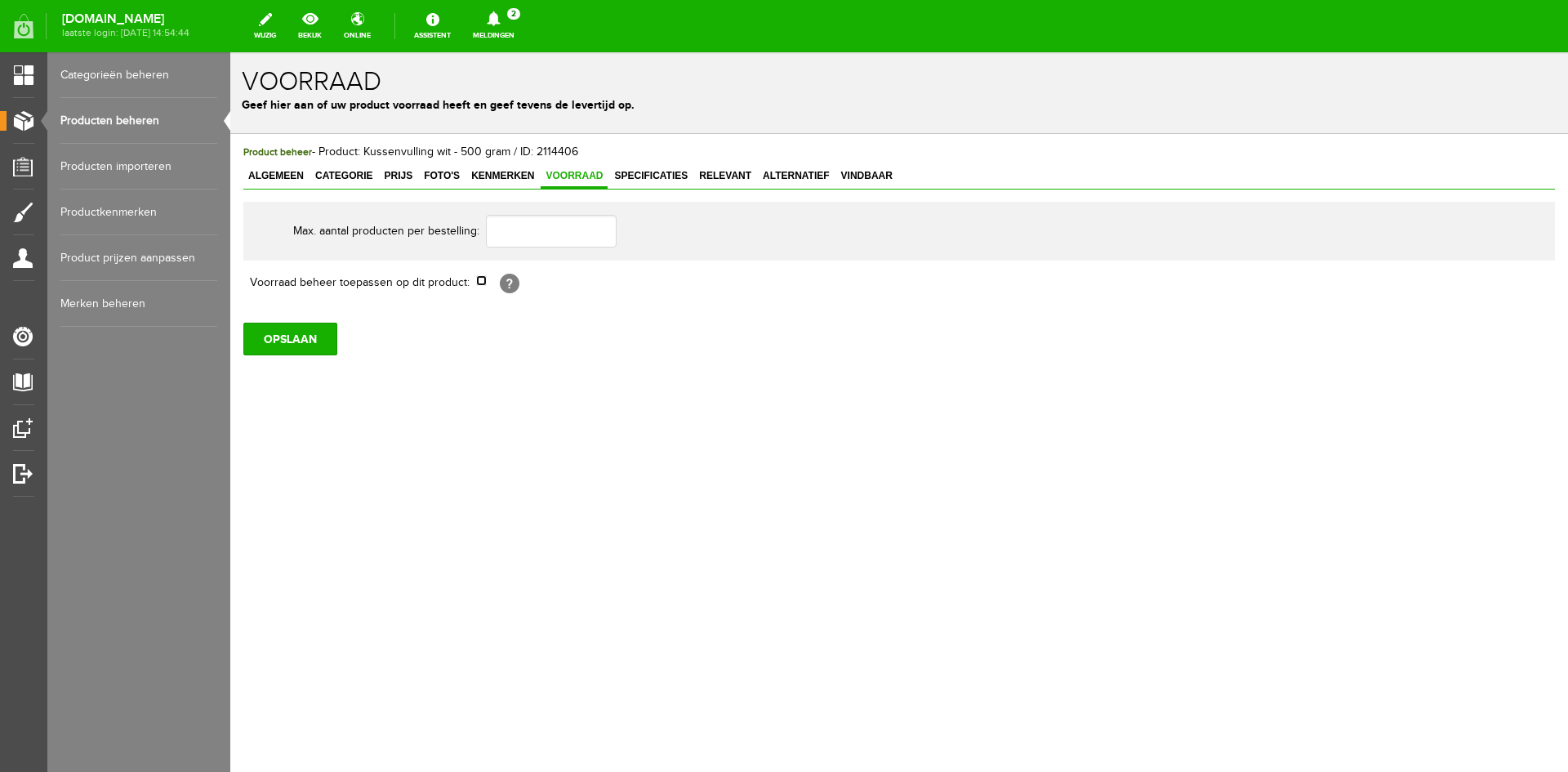
click at [477, 284] on input "checkbox" at bounding box center [481, 280] width 11 height 11
checkbox input "true"
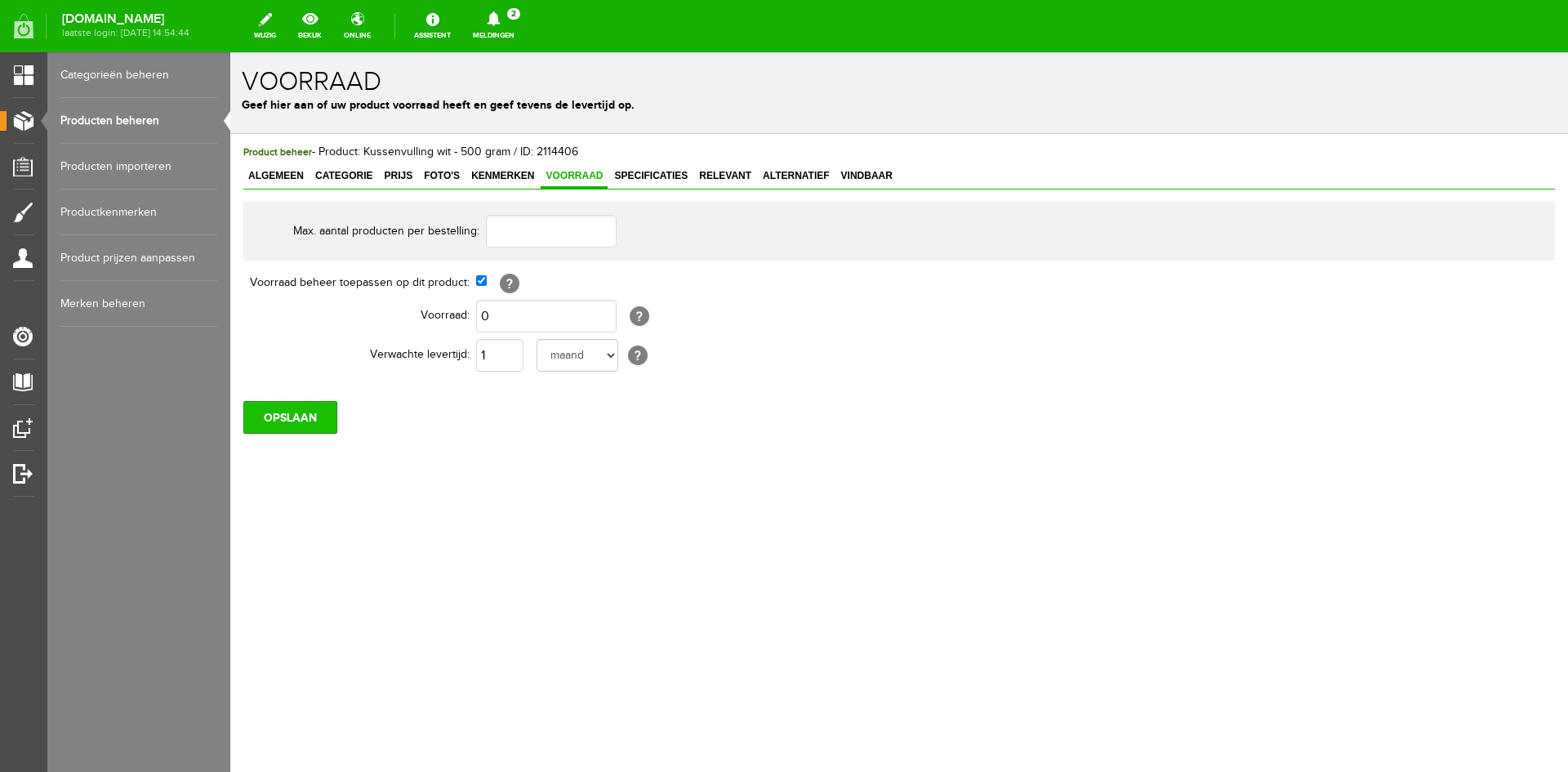
click at [310, 421] on input "OPSLAAN" at bounding box center [290, 417] width 94 height 33
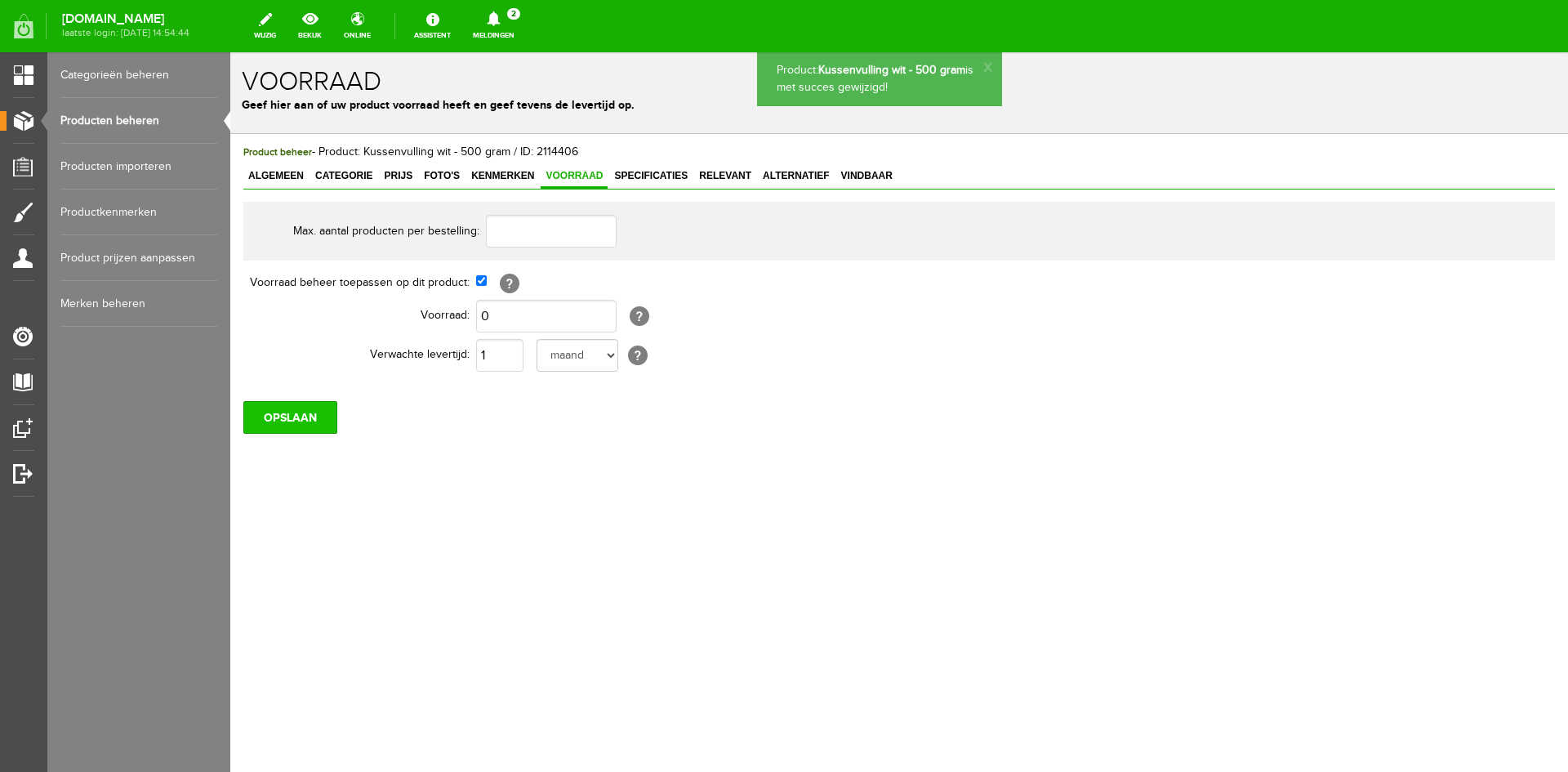
click at [280, 421] on input "OPSLAAN" at bounding box center [290, 417] width 94 height 33
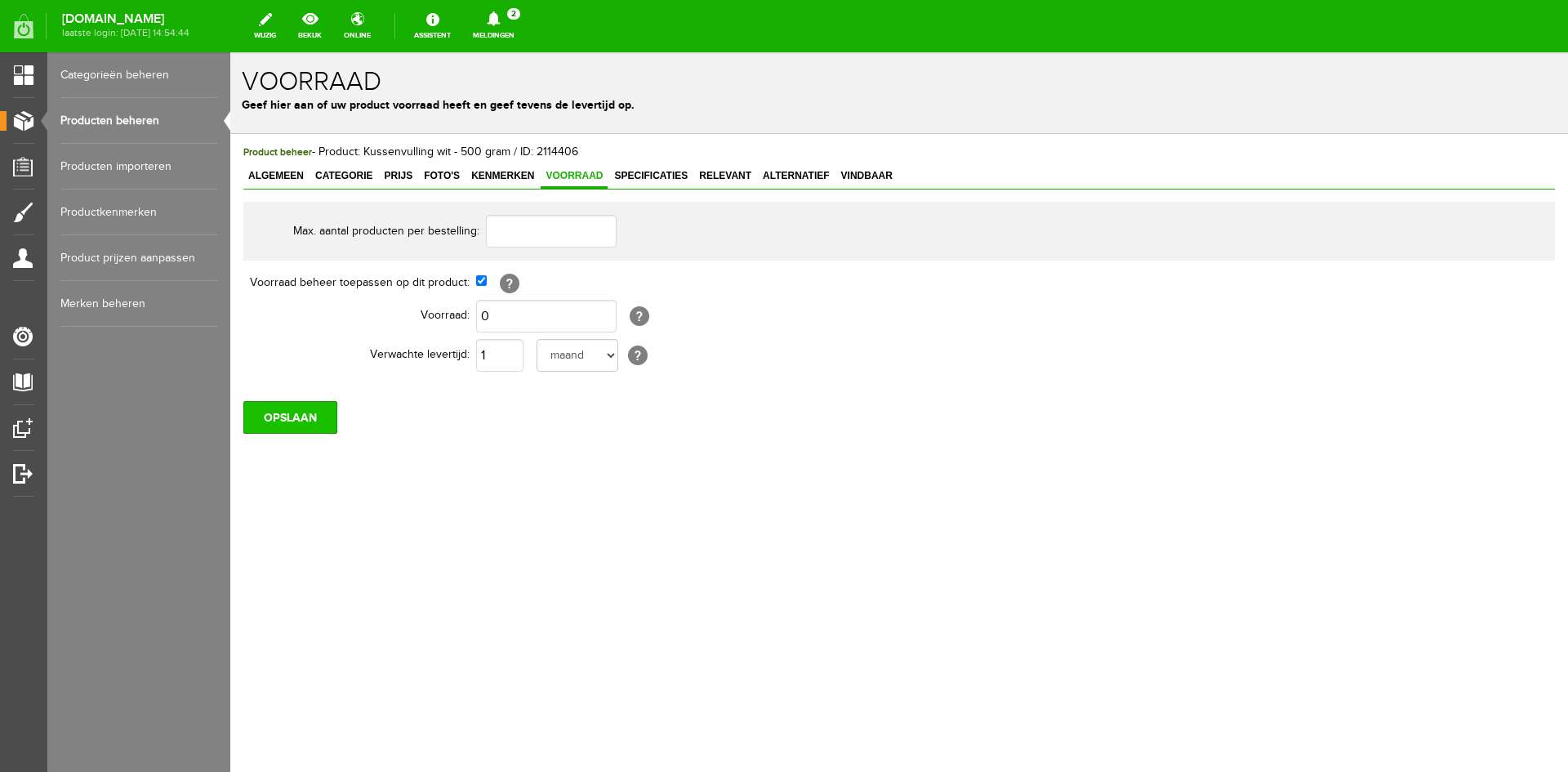
click at [302, 421] on input "OPSLAAN" at bounding box center [290, 417] width 94 height 33
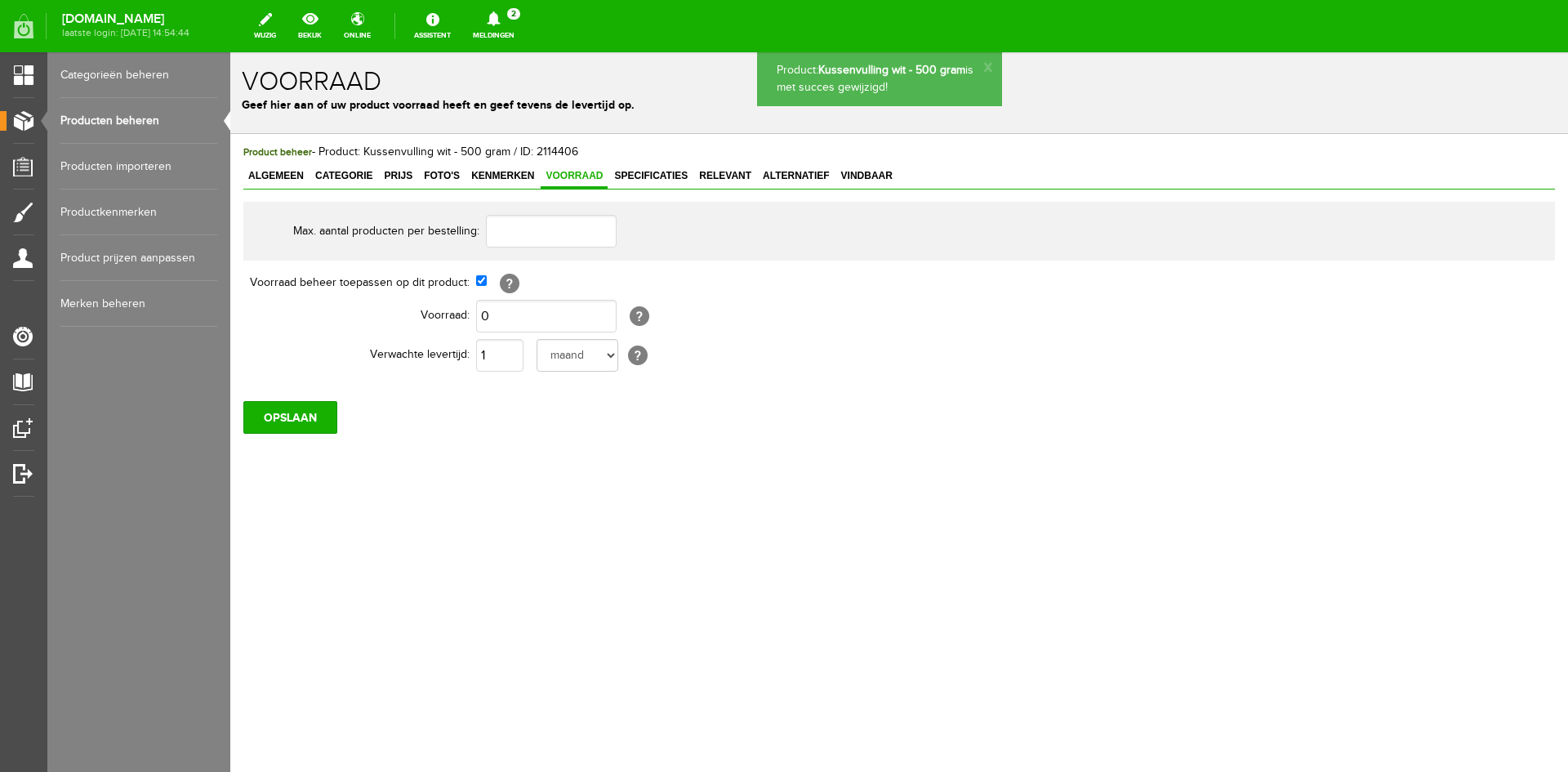
click at [115, 122] on link "Producten beheren" at bounding box center [139, 121] width 157 height 46
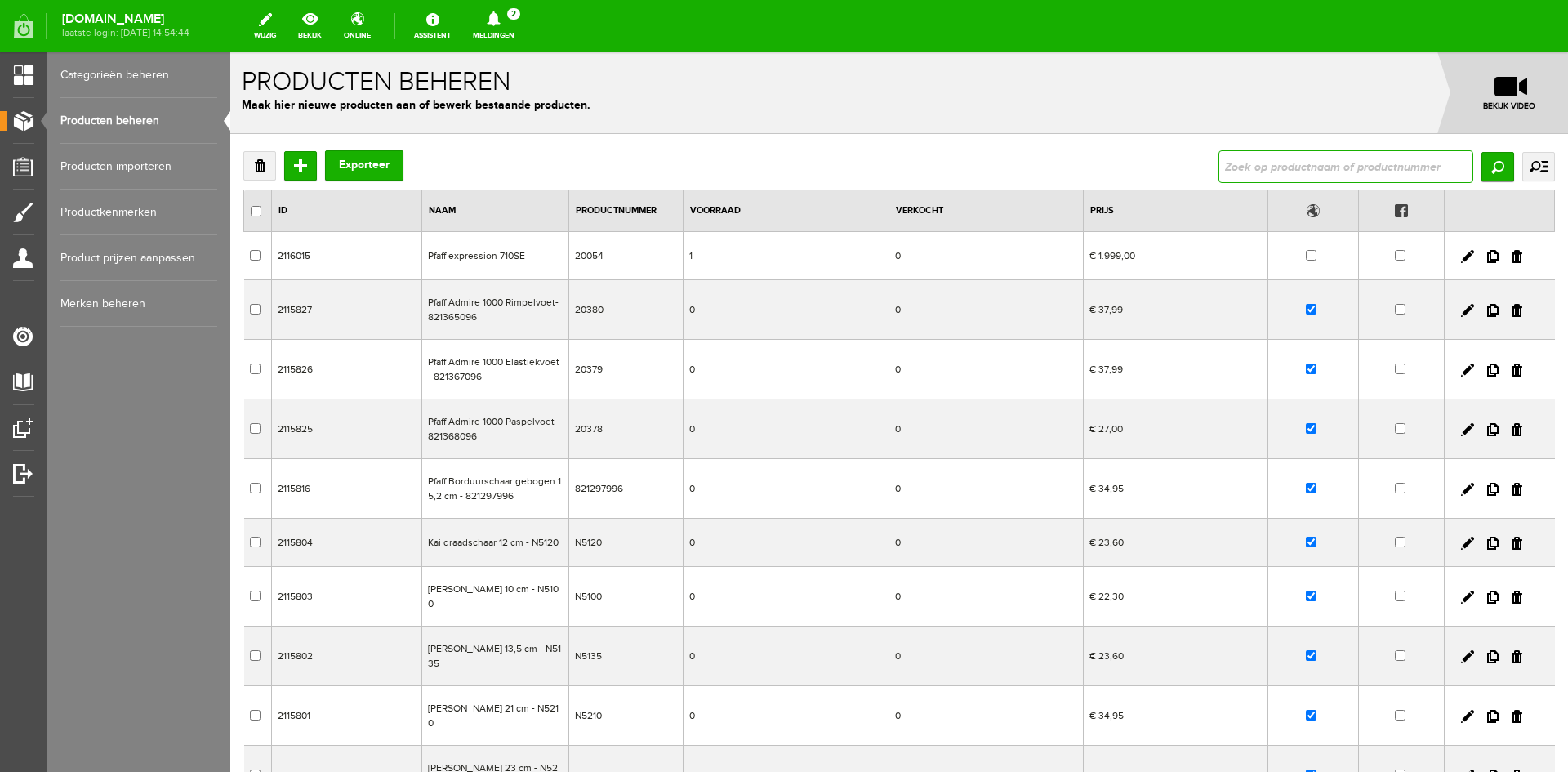
click at [1253, 170] on input "text" at bounding box center [1346, 166] width 255 height 33
type input "Kussenvulling wit - 50 gram"
click at [1489, 166] on input "Zoeken" at bounding box center [1498, 166] width 33 height 30
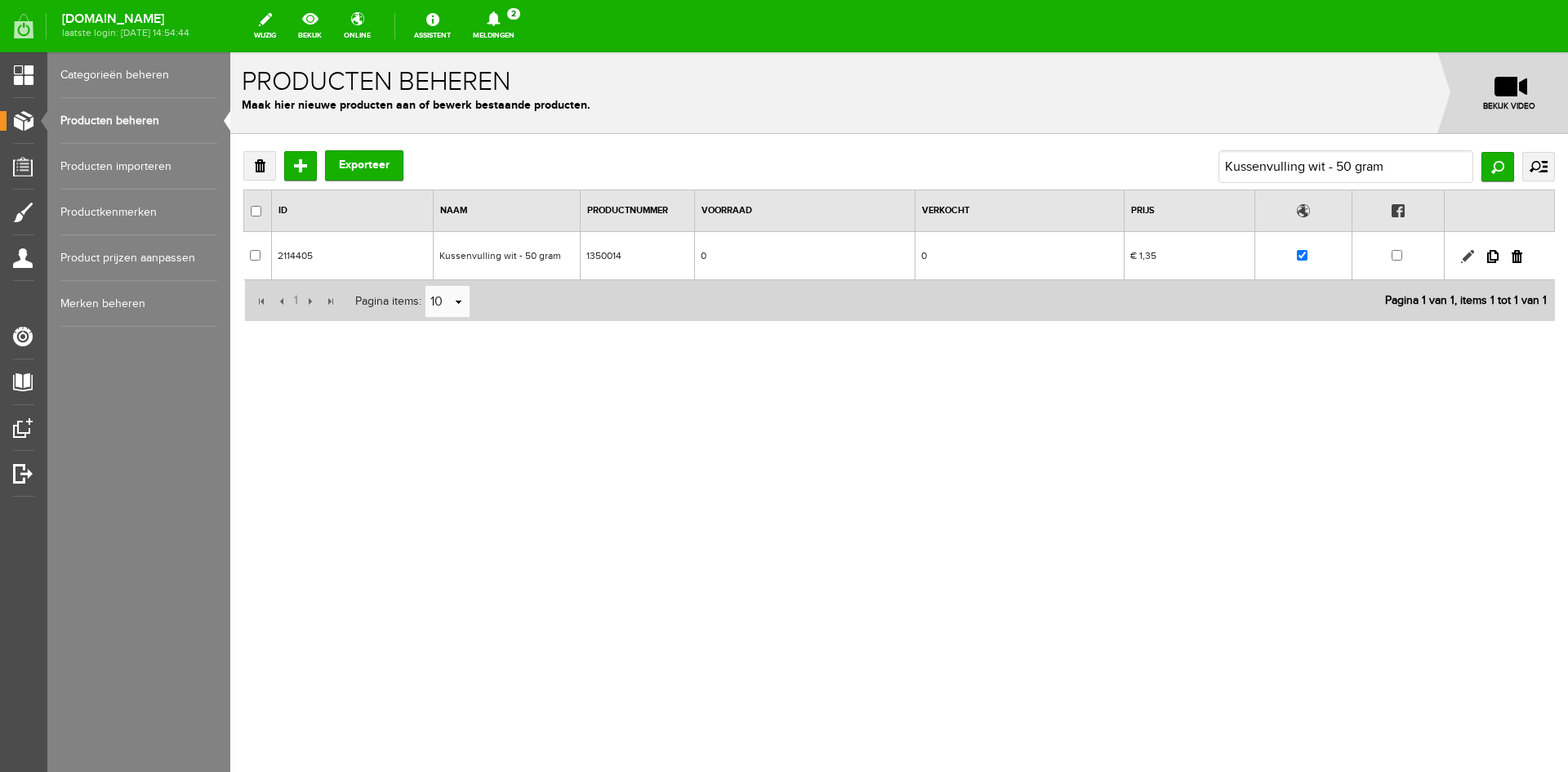
click at [1473, 254] on link at bounding box center [1467, 256] width 13 height 13
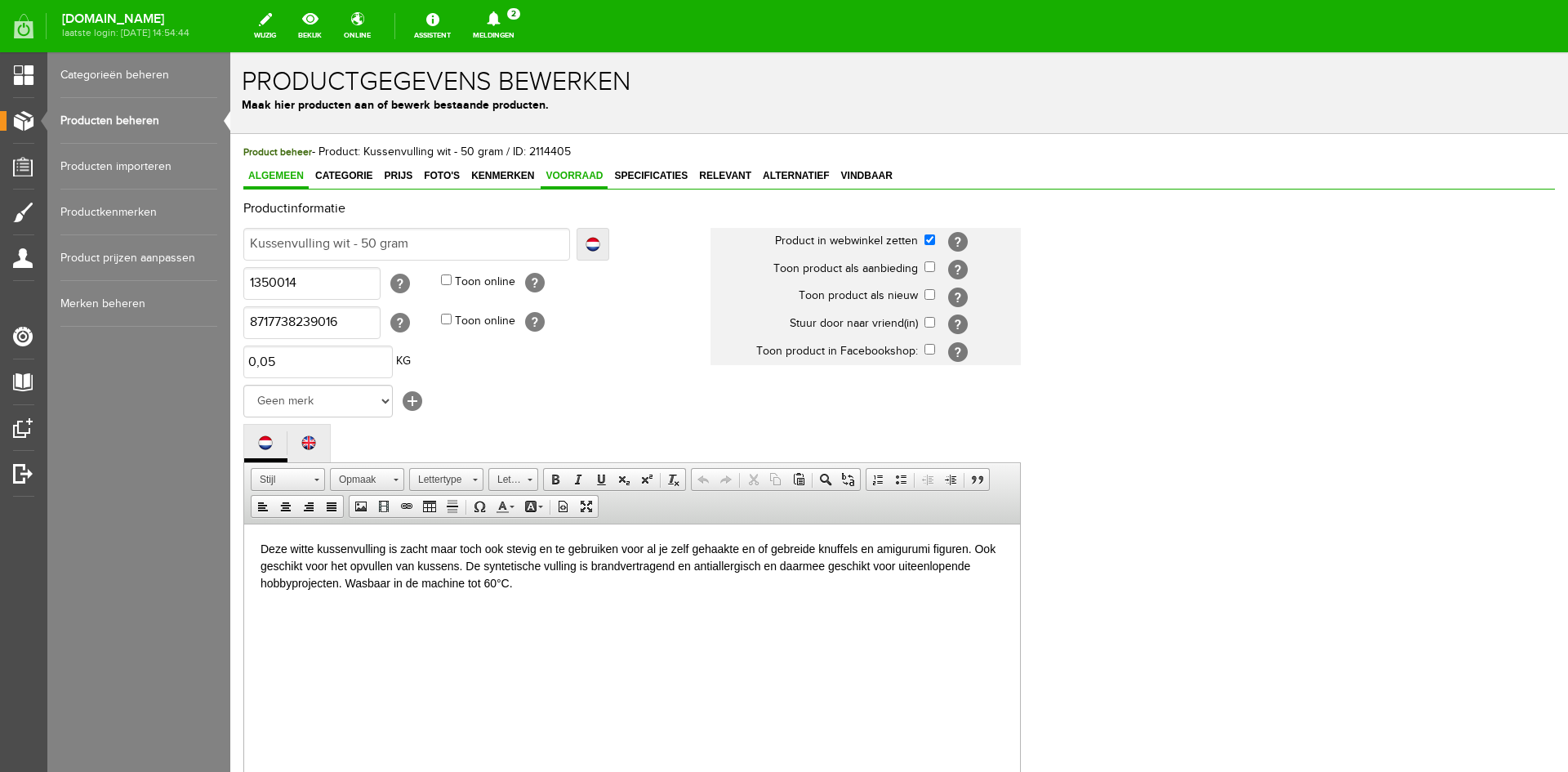
click at [589, 174] on span "Voorraad" at bounding box center [573, 176] width 67 height 12
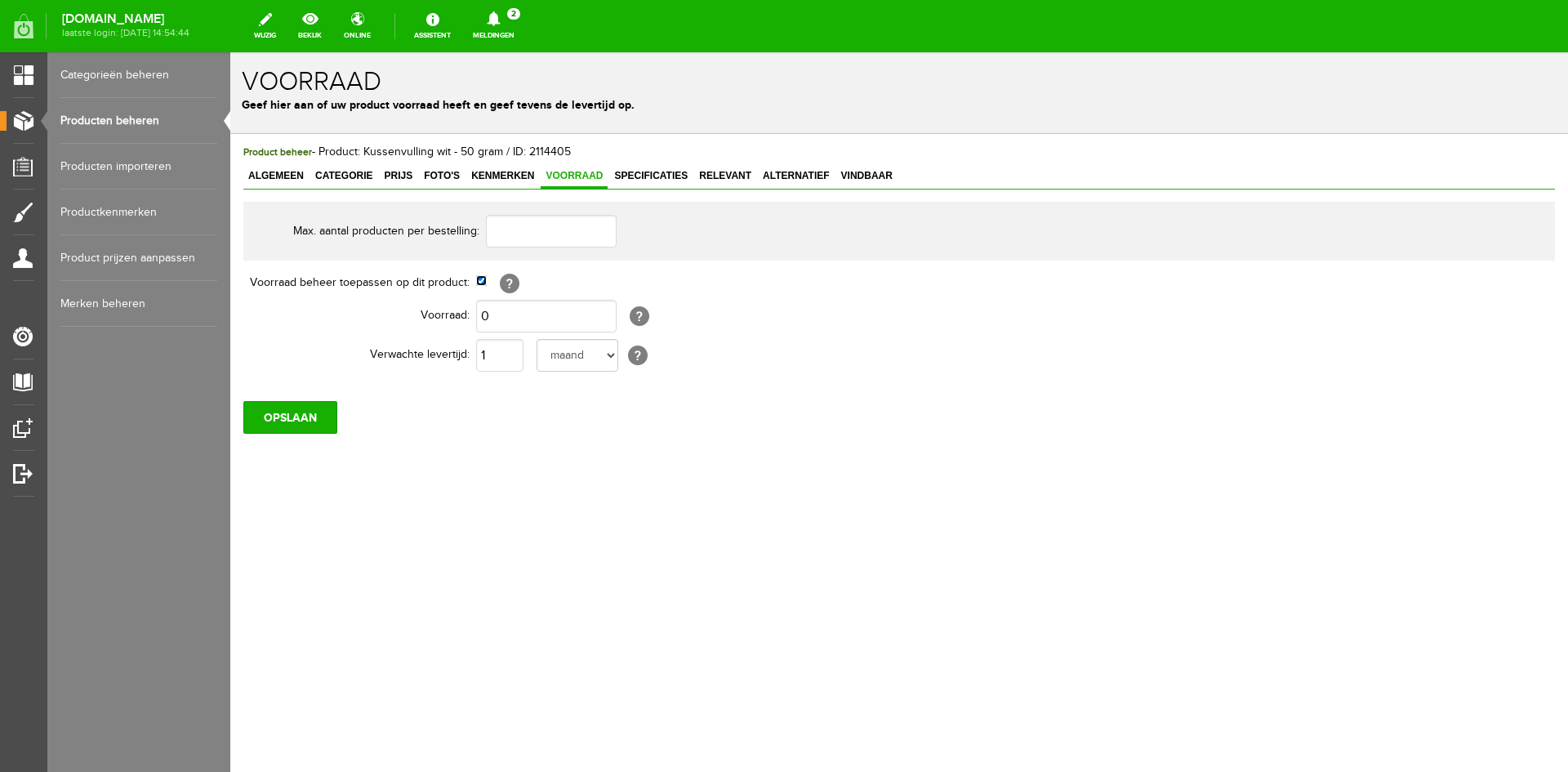
click at [481, 281] on input "checkbox" at bounding box center [481, 280] width 11 height 11
checkbox input "false"
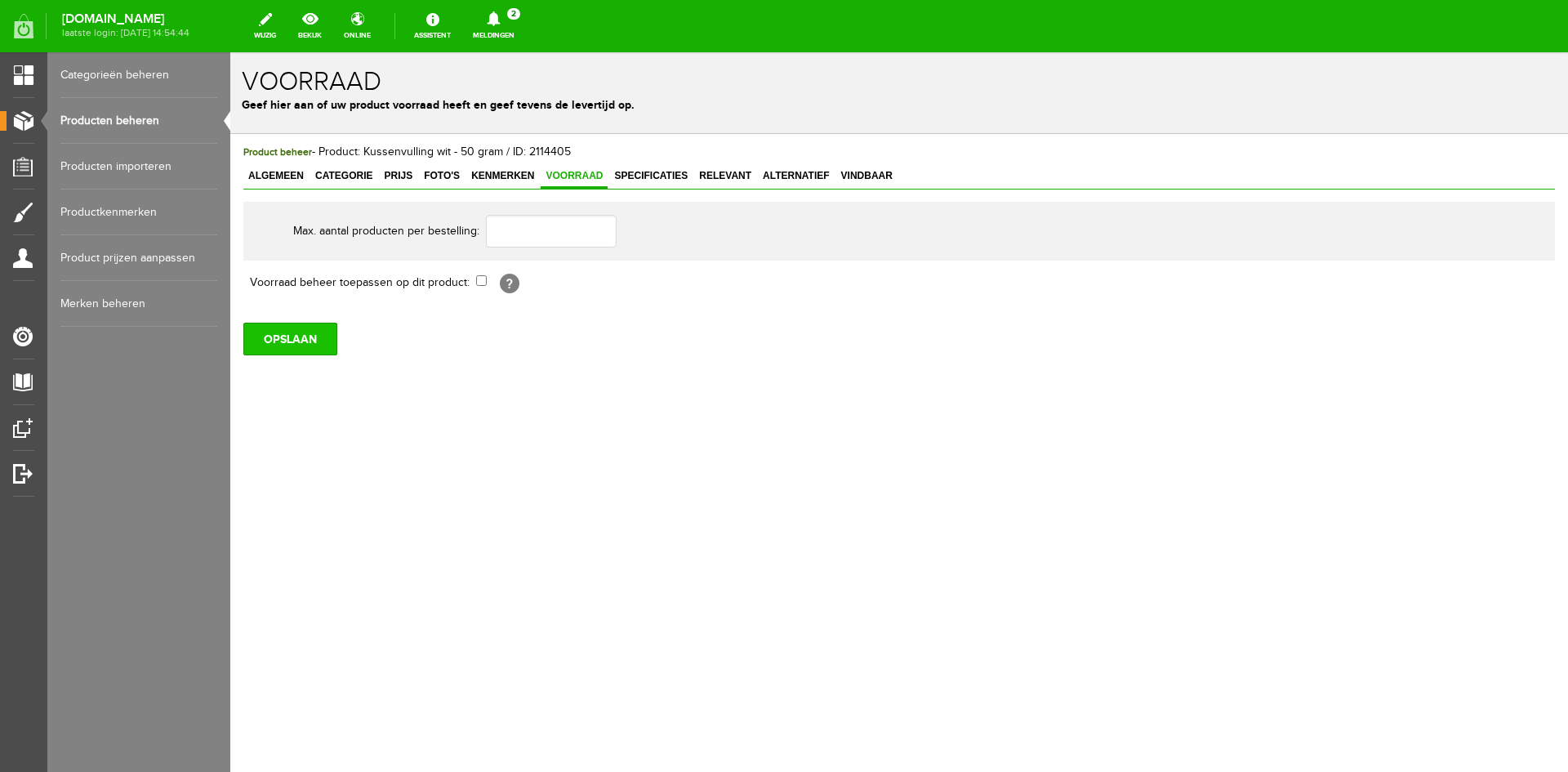
click at [290, 336] on input "OPSLAAN" at bounding box center [290, 339] width 94 height 33
click at [283, 172] on span "Algemeen" at bounding box center [275, 176] width 65 height 12
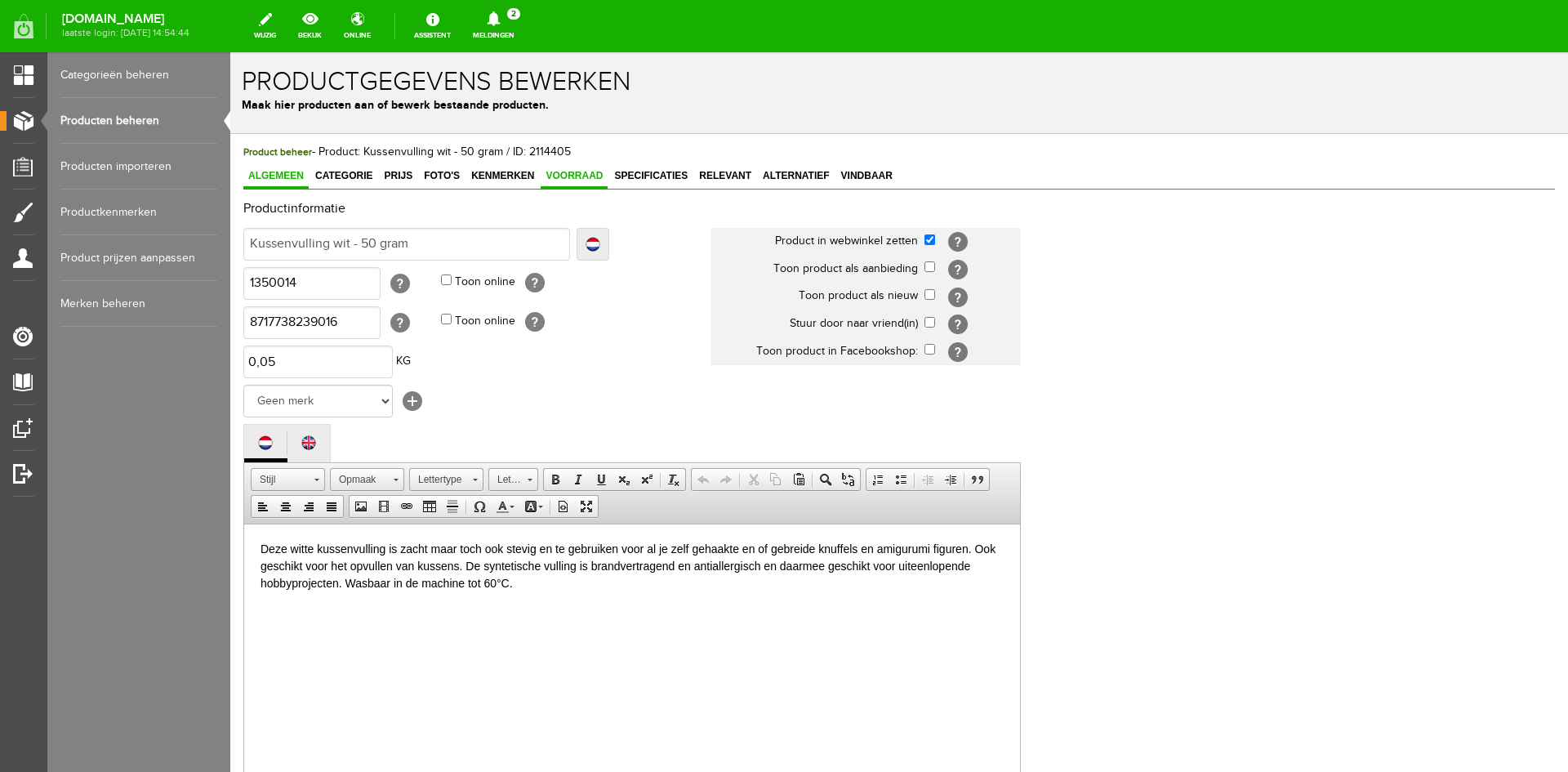
click at [571, 175] on span "Voorraad" at bounding box center [573, 176] width 67 height 12
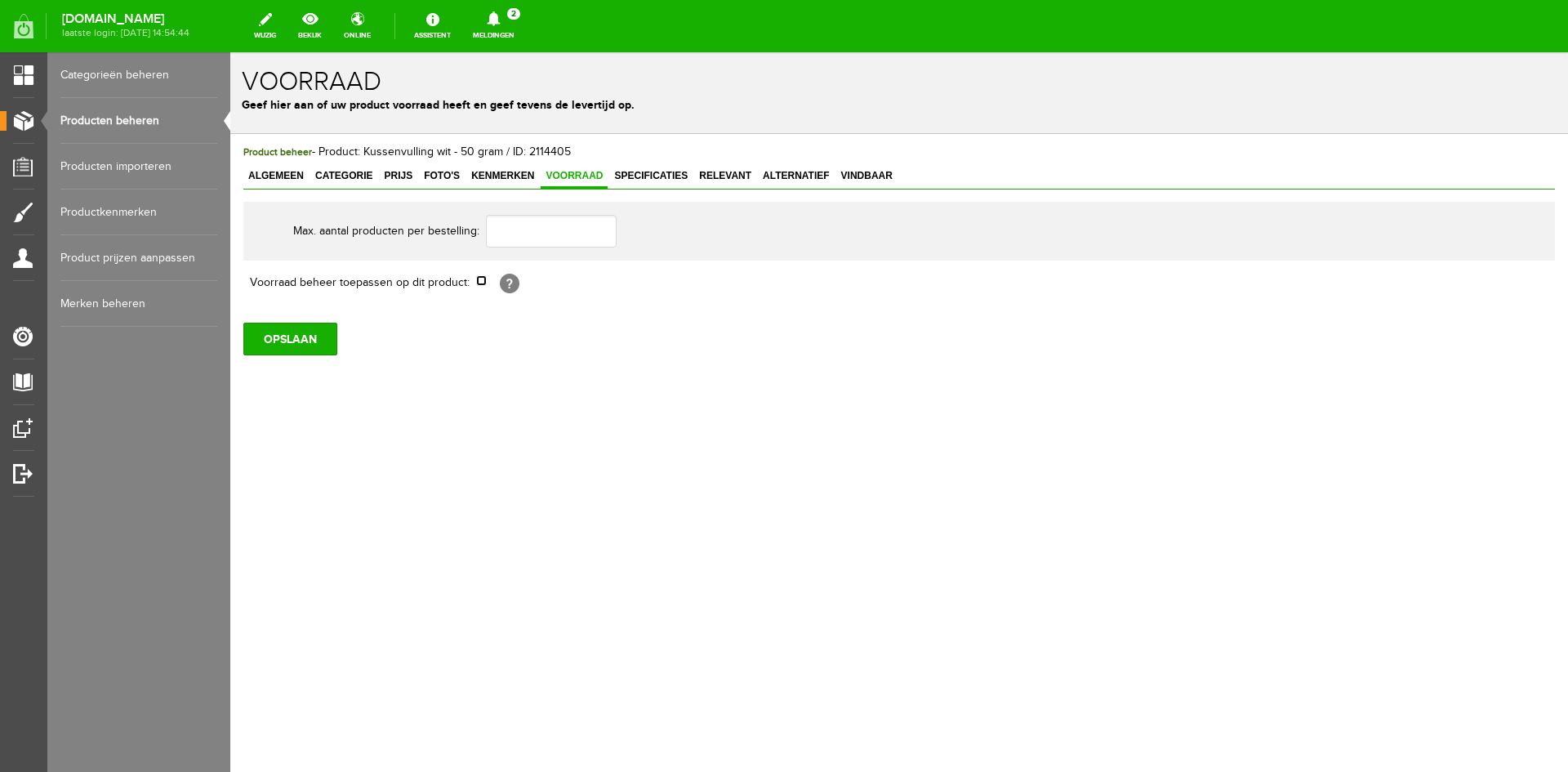
click at [484, 284] on input "checkbox" at bounding box center [481, 280] width 11 height 11
checkbox input "true"
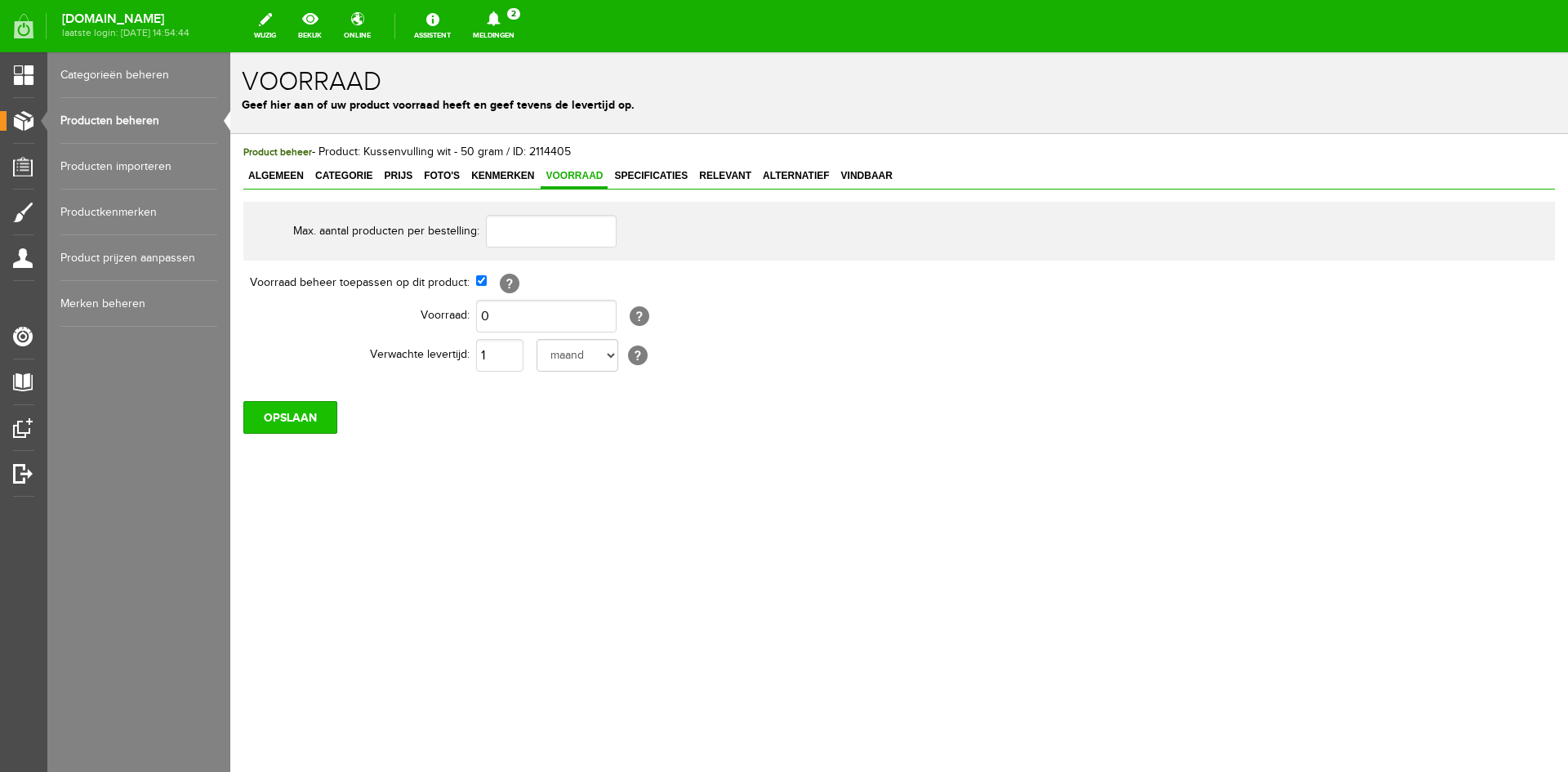
click at [284, 410] on input "OPSLAAN" at bounding box center [290, 417] width 94 height 33
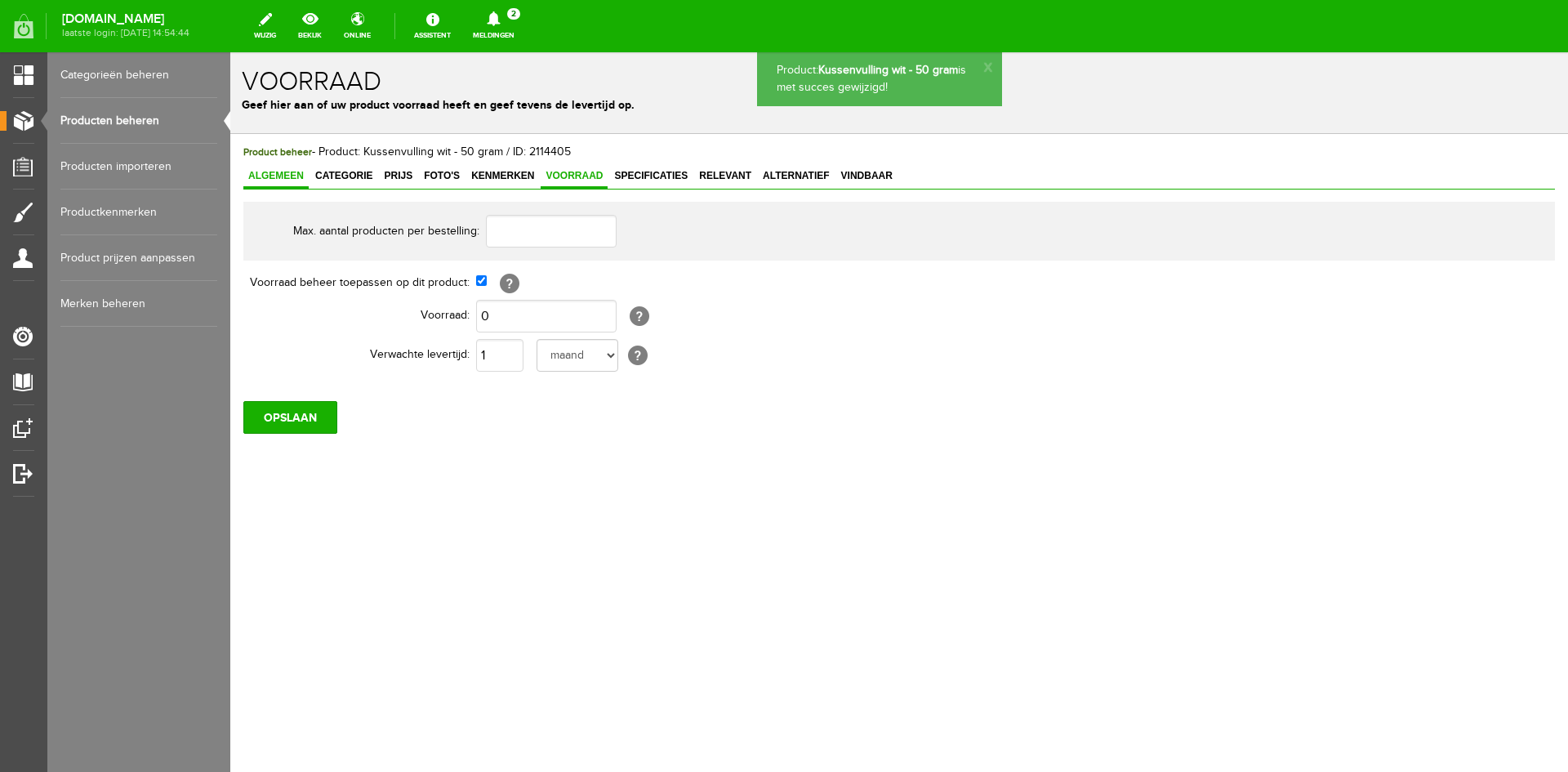
click at [269, 172] on span "Algemeen" at bounding box center [275, 176] width 65 height 12
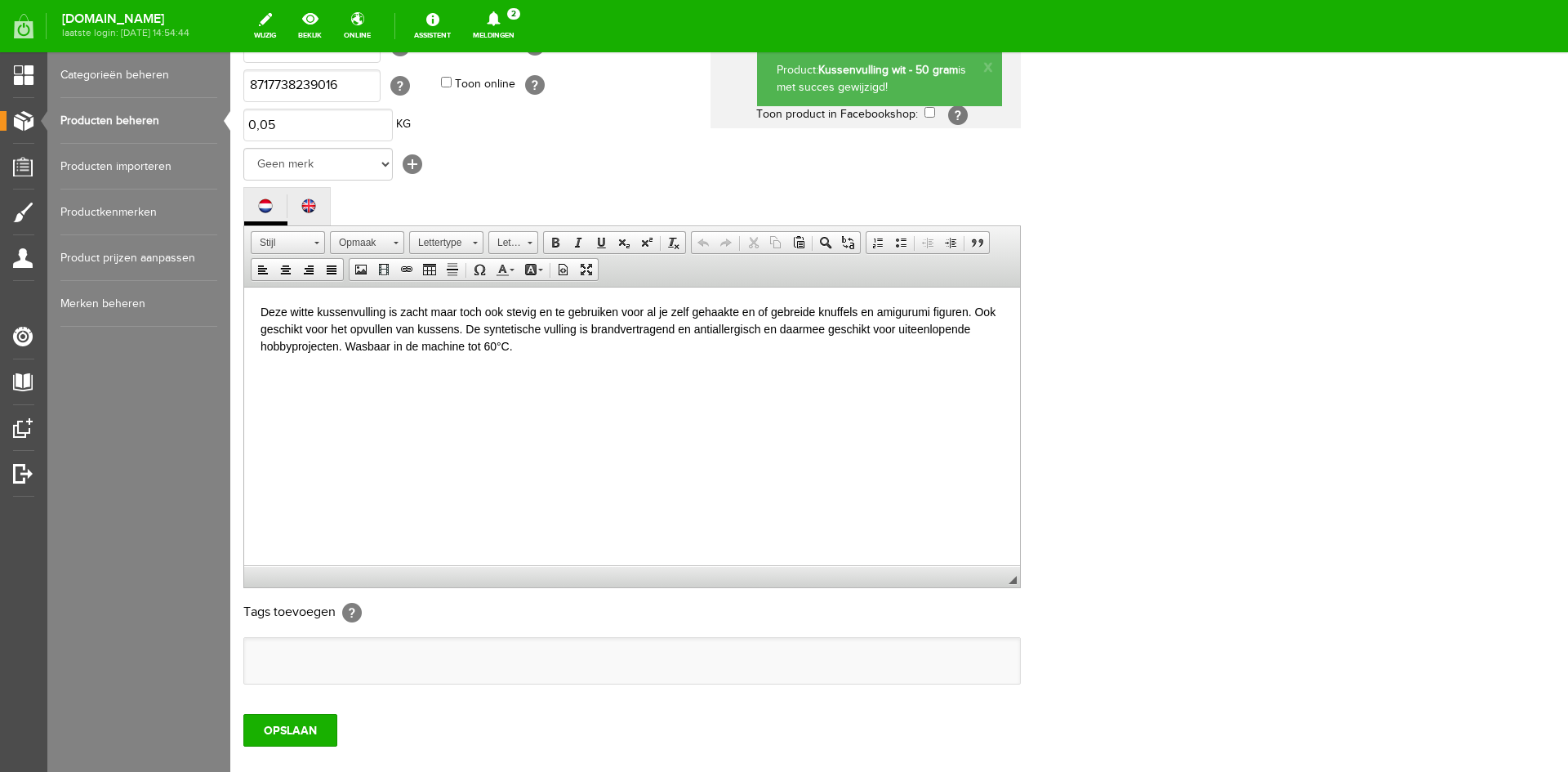
scroll to position [245, 0]
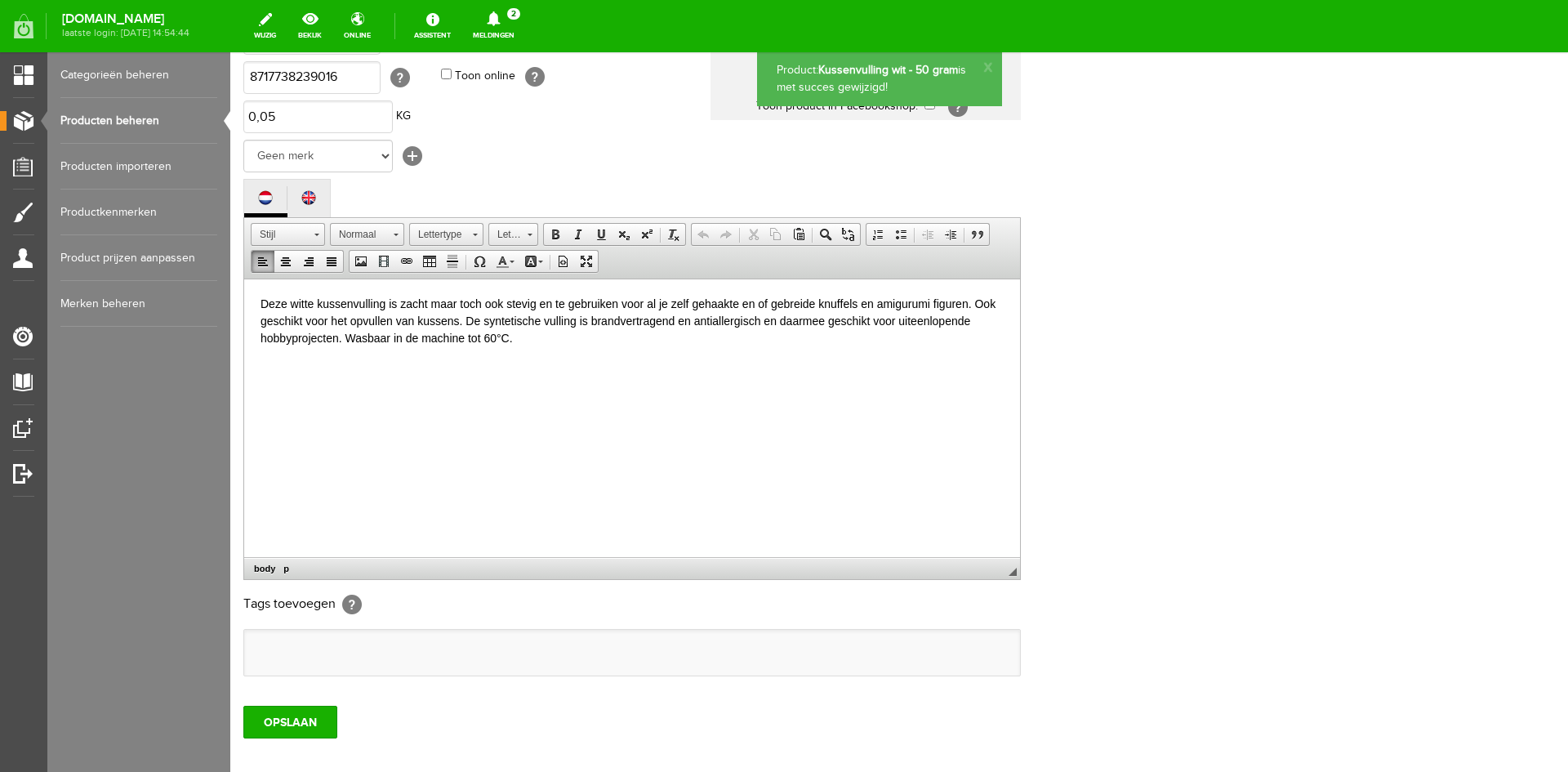
click at [529, 340] on p "Deze witte kussenvulling is zacht maar toch ook stevig en te gebruiken voor al …" at bounding box center [632, 320] width 743 height 52
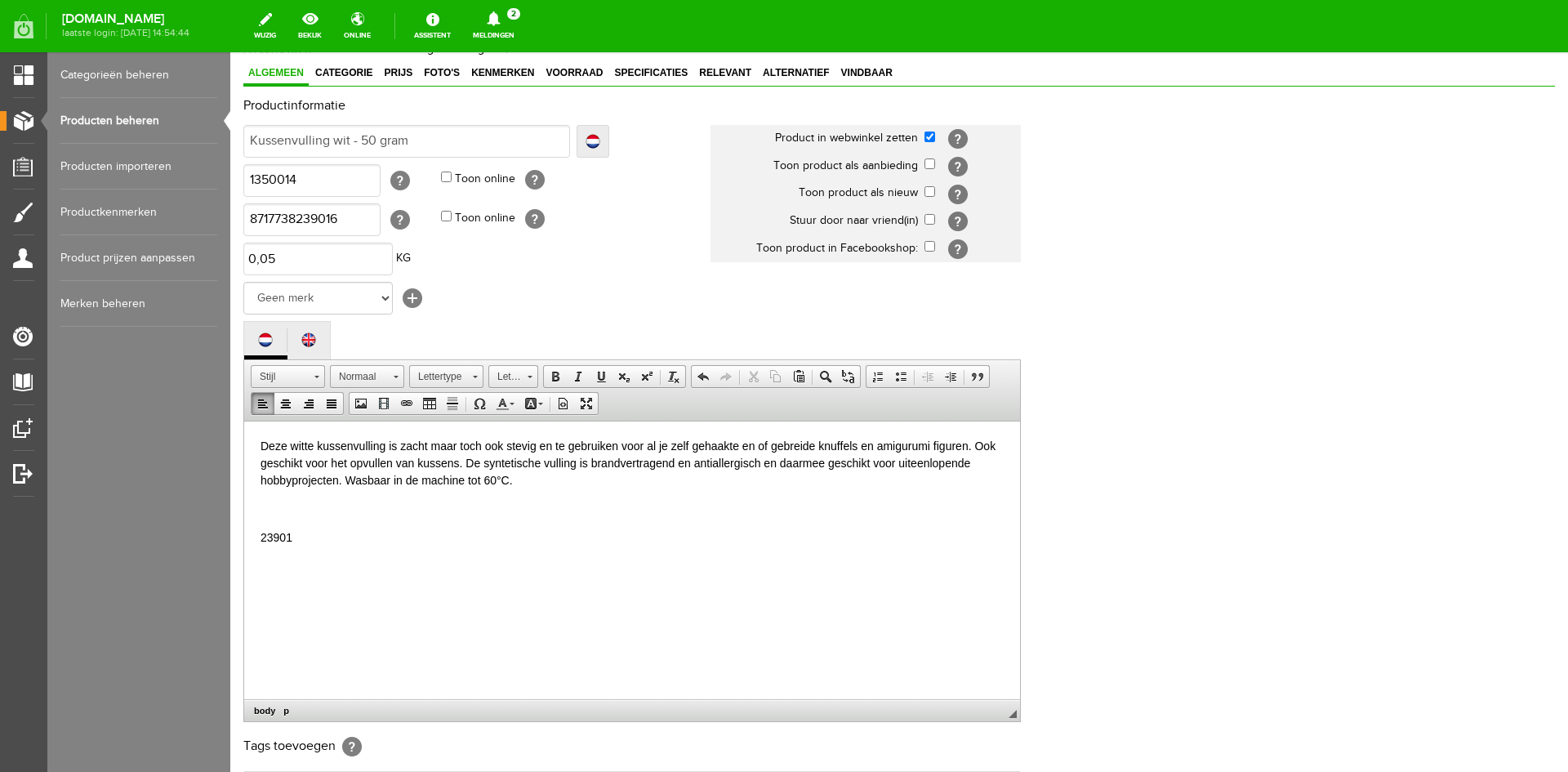
scroll to position [0, 0]
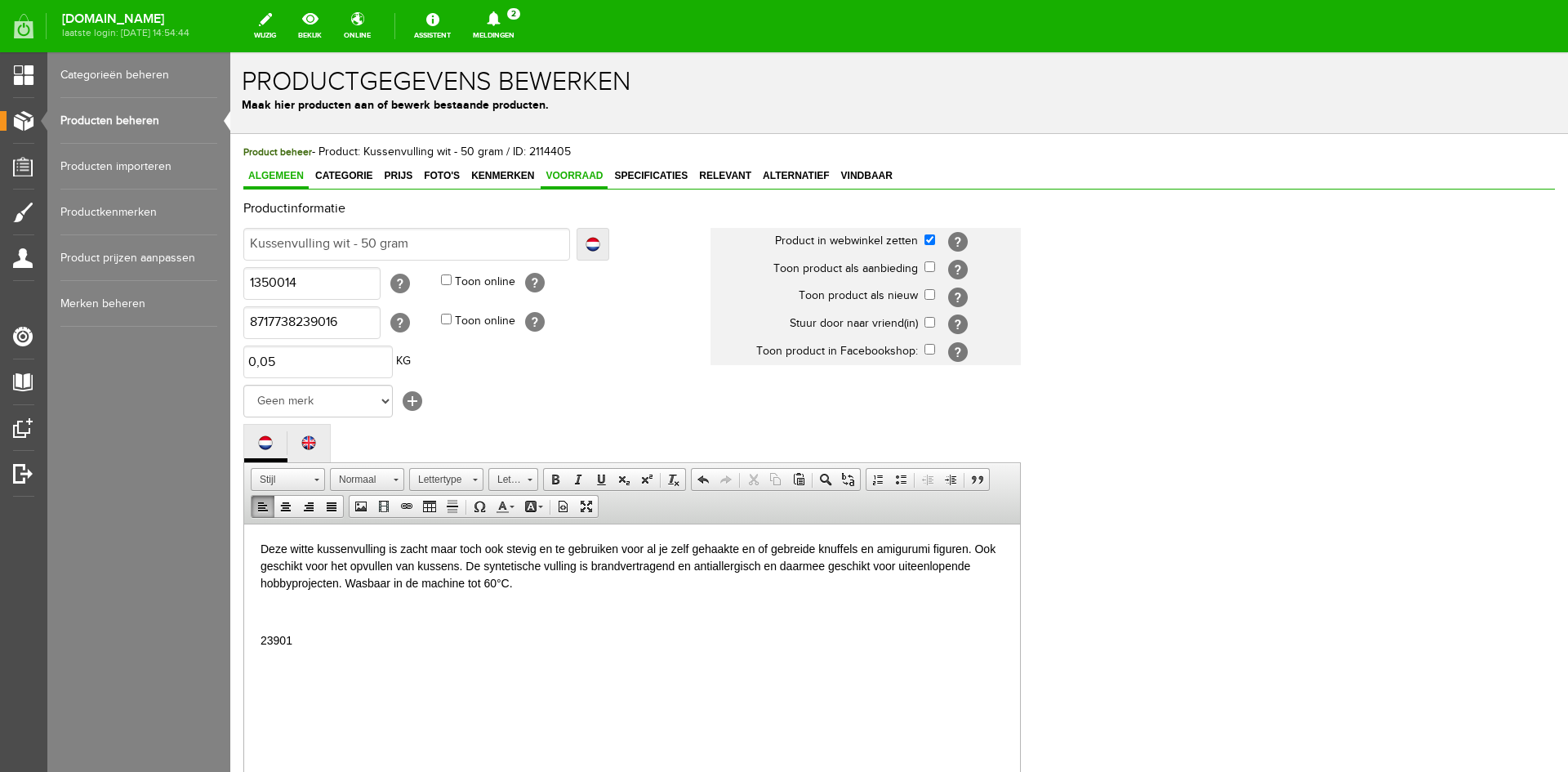
click at [572, 172] on span "Voorraad" at bounding box center [573, 176] width 67 height 12
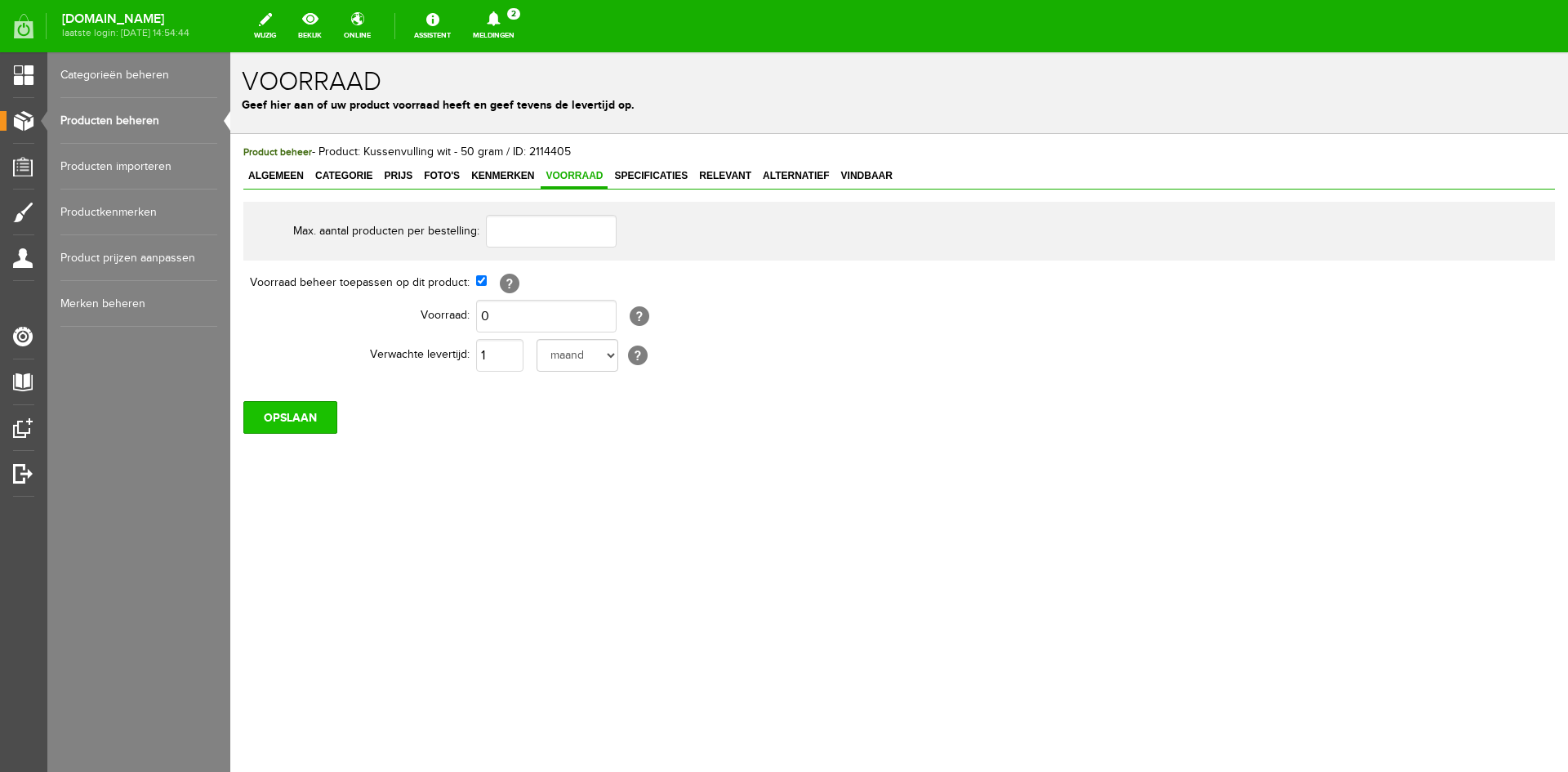
click at [287, 413] on input "OPSLAAN" at bounding box center [290, 417] width 94 height 33
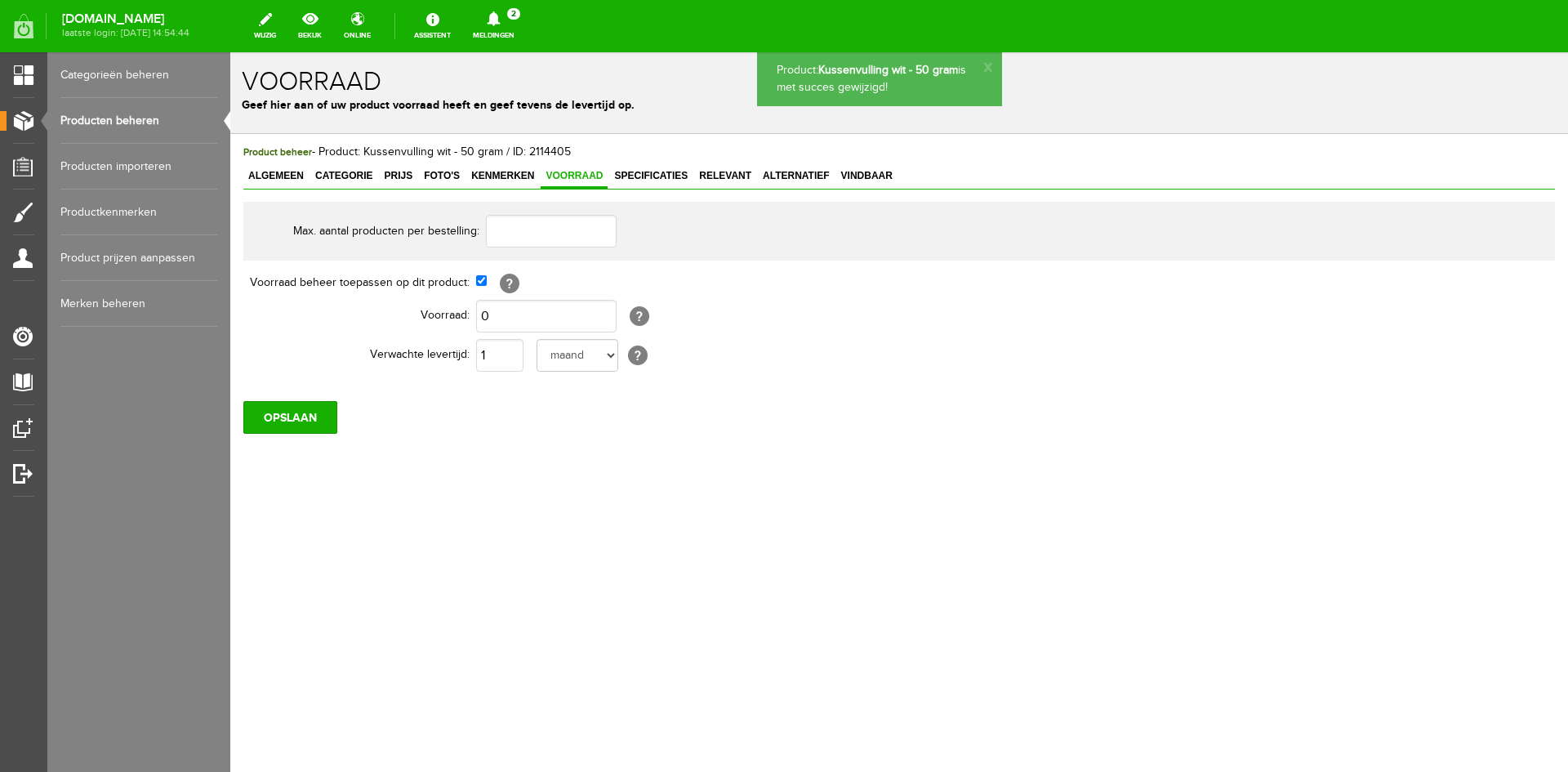
click at [91, 114] on link "Producten beheren" at bounding box center [139, 121] width 157 height 46
